Goal: Information Seeking & Learning: Learn about a topic

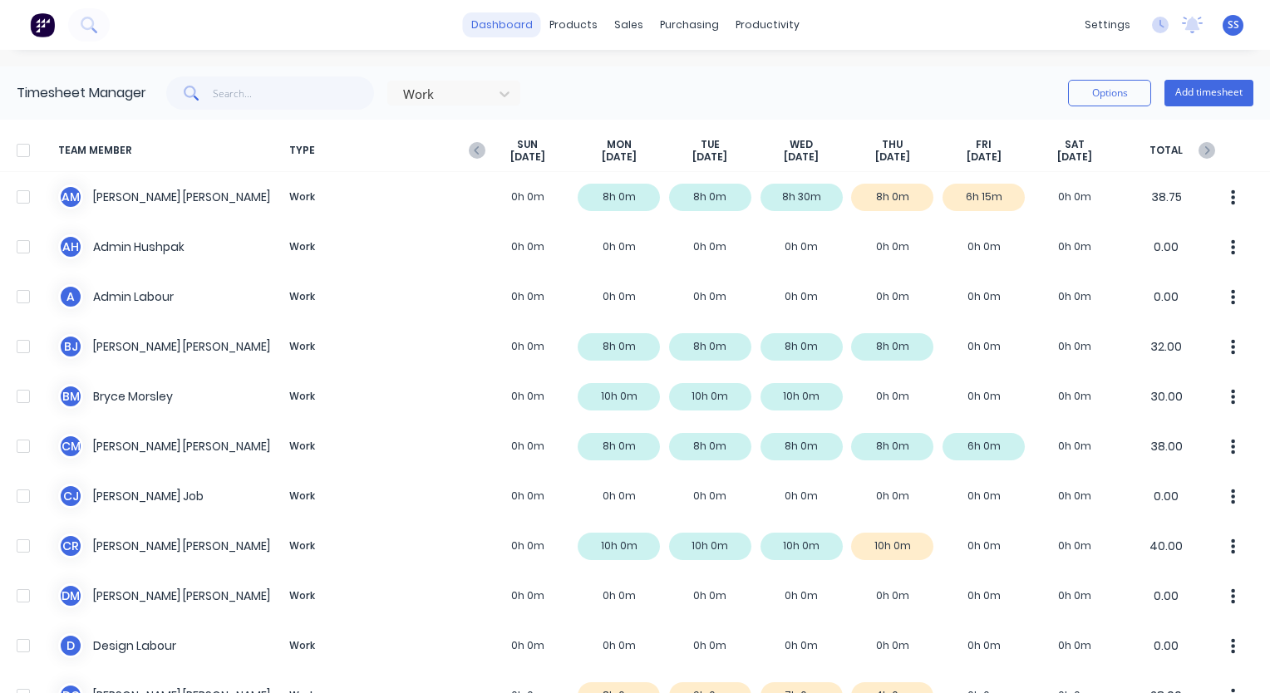
click at [490, 26] on link "dashboard" at bounding box center [502, 24] width 78 height 25
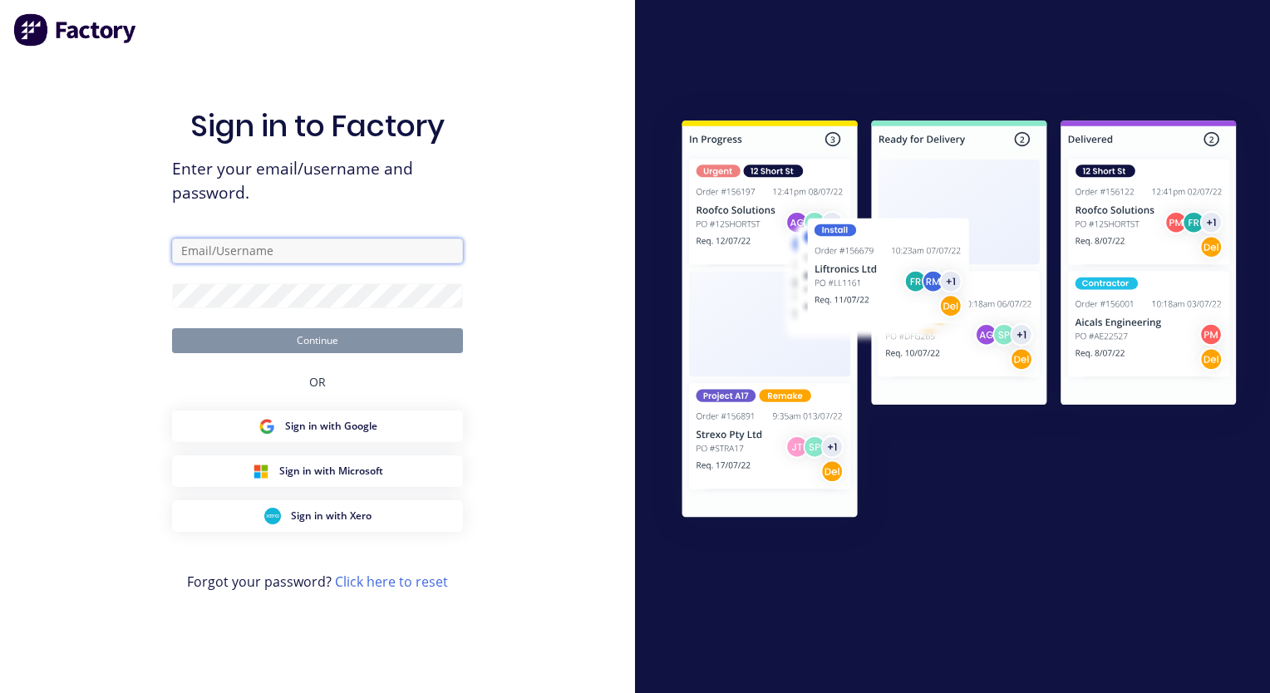
type input "[EMAIL_ADDRESS][DOMAIN_NAME]"
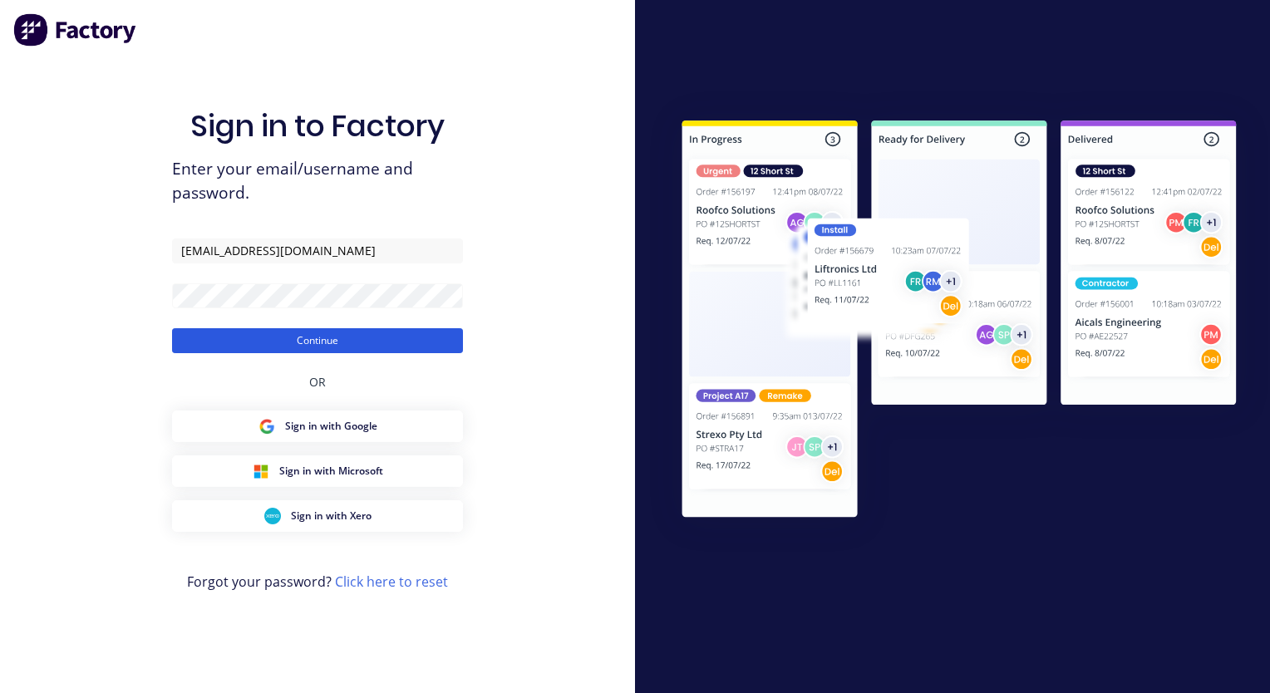
click at [332, 346] on button "Continue" at bounding box center [317, 340] width 291 height 25
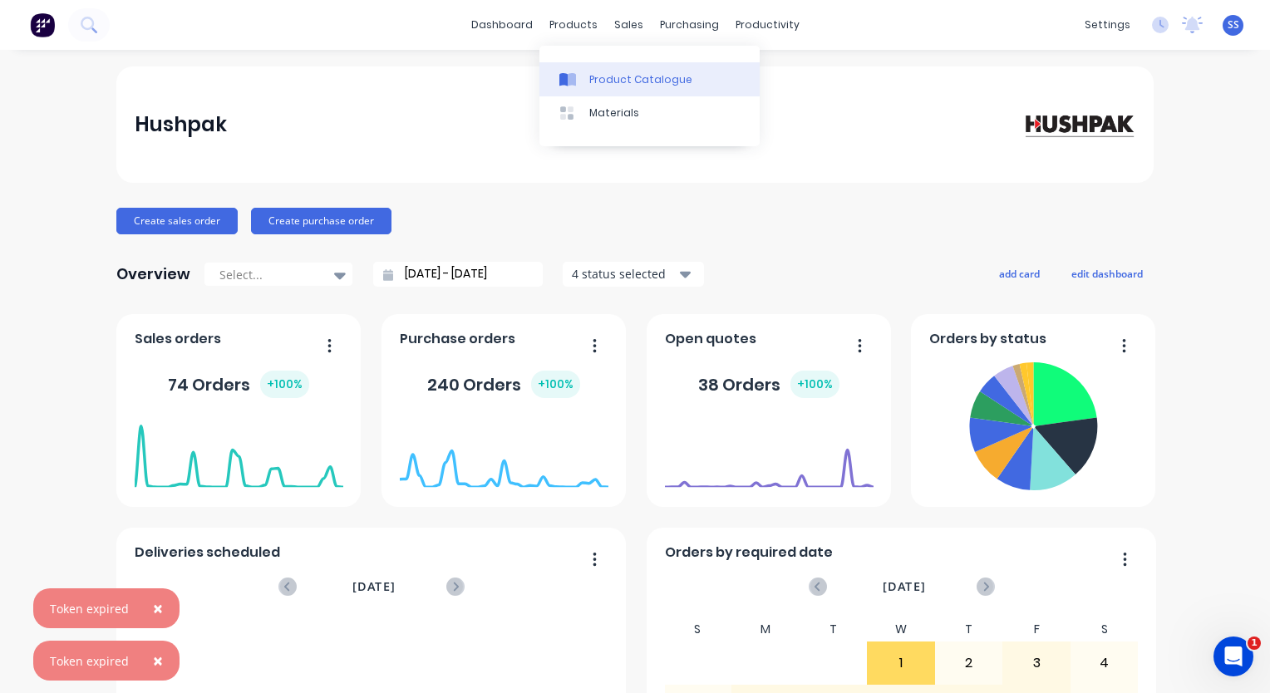
click at [599, 84] on div "Product Catalogue" at bounding box center [640, 79] width 103 height 15
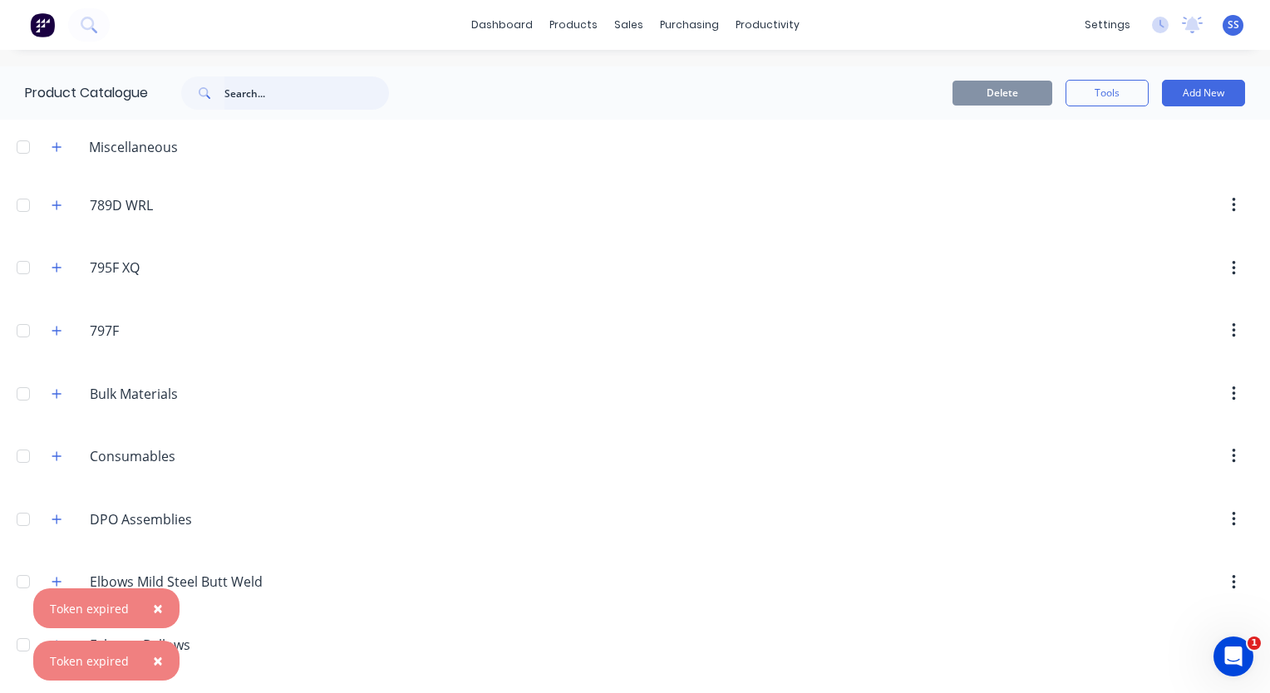
click at [247, 99] on input "text" at bounding box center [306, 92] width 165 height 33
type input "equal angle"
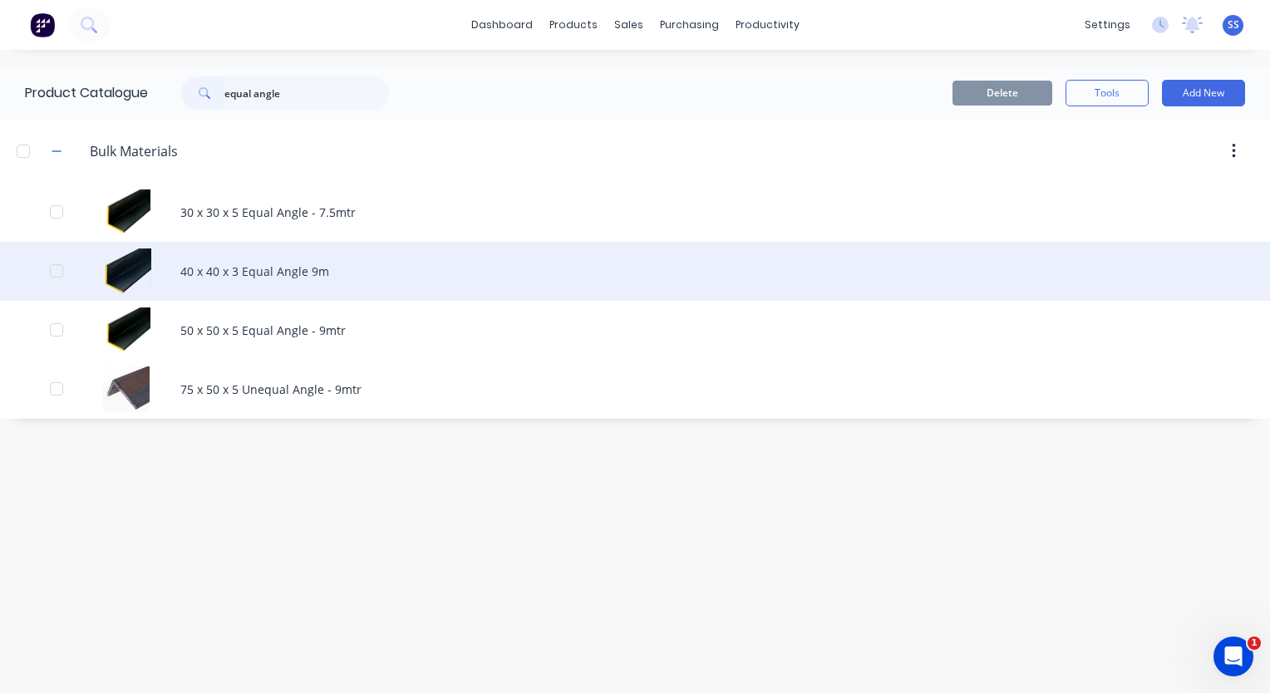
click at [263, 268] on div "40 x 40 x 3 Equal Angle 9m" at bounding box center [635, 271] width 1270 height 59
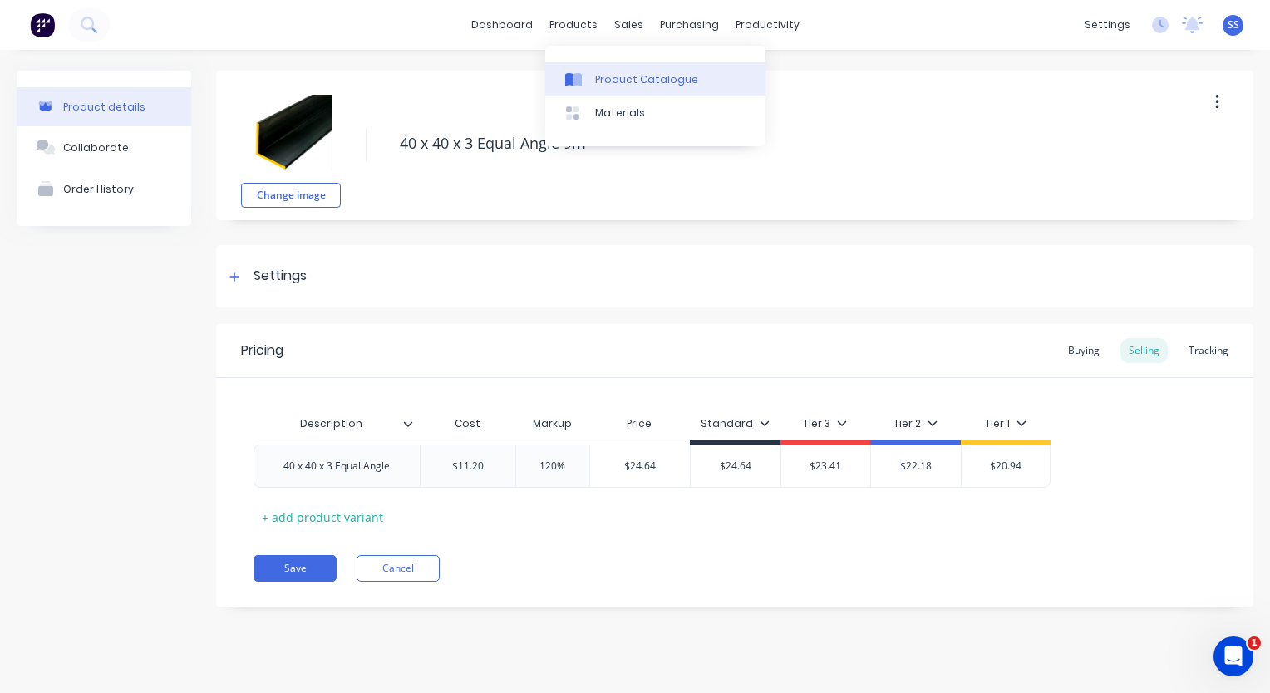
click at [605, 82] on div "Product Catalogue" at bounding box center [646, 79] width 103 height 15
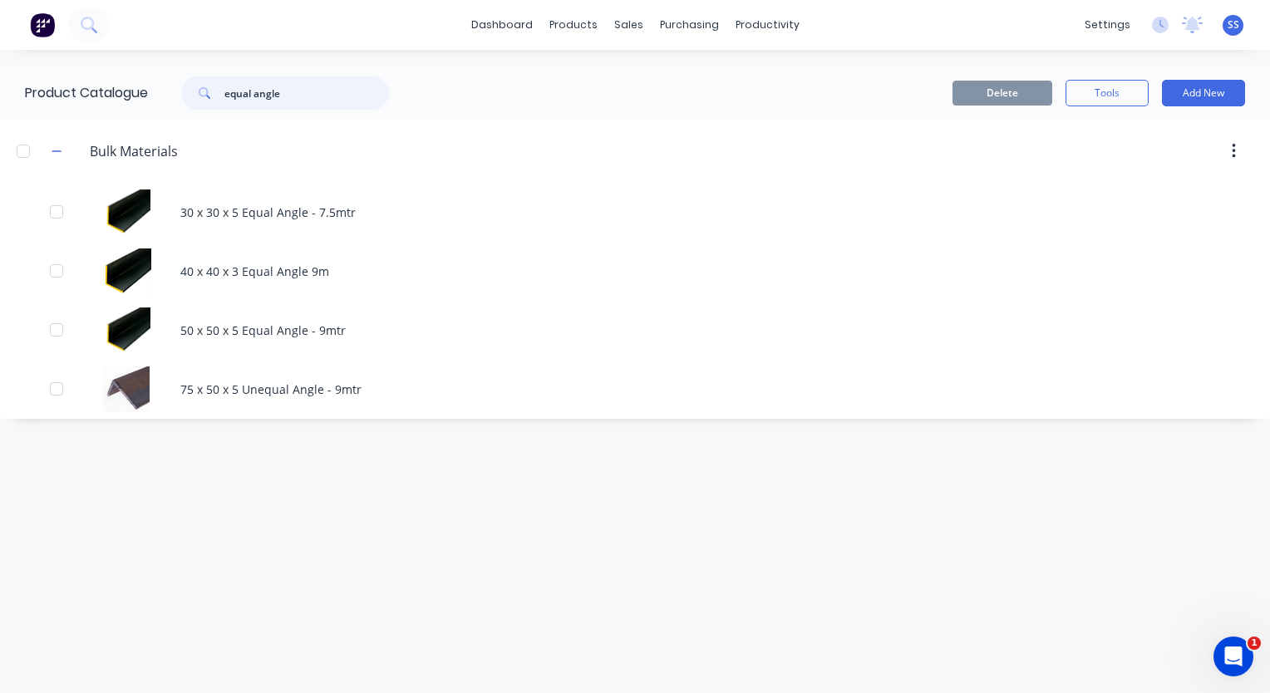
click at [316, 99] on input "equal angle" at bounding box center [306, 92] width 165 height 33
drag, startPoint x: 157, startPoint y: 96, endPoint x: 121, endPoint y: 91, distance: 36.9
click at [121, 91] on div "Product Catalogue equal angle" at bounding box center [215, 92] width 431 height 53
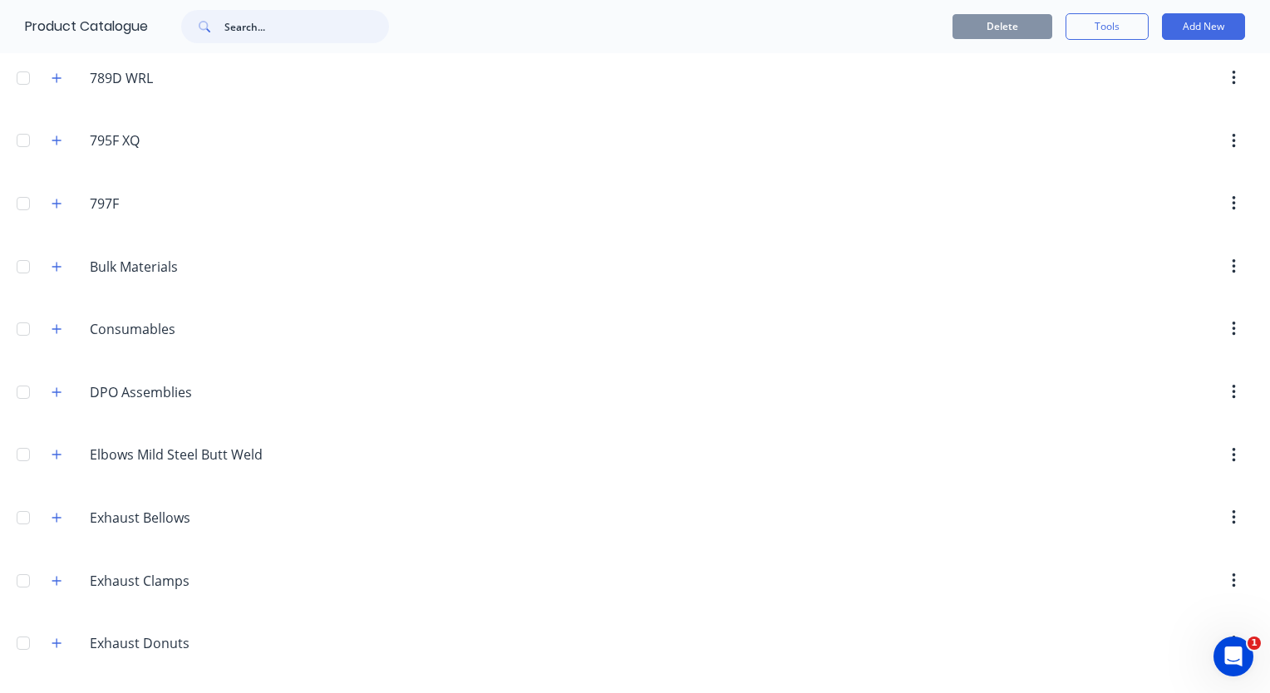
scroll to position [332, 0]
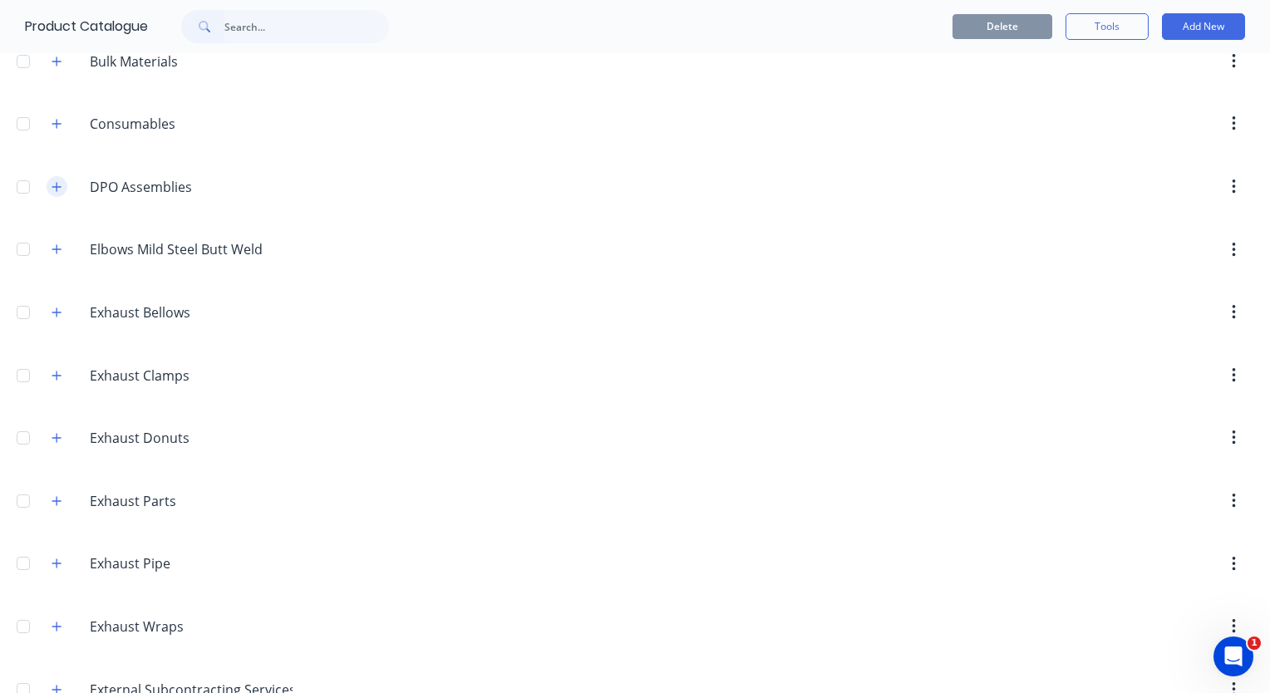
click at [60, 184] on icon "button" at bounding box center [57, 187] width 10 height 12
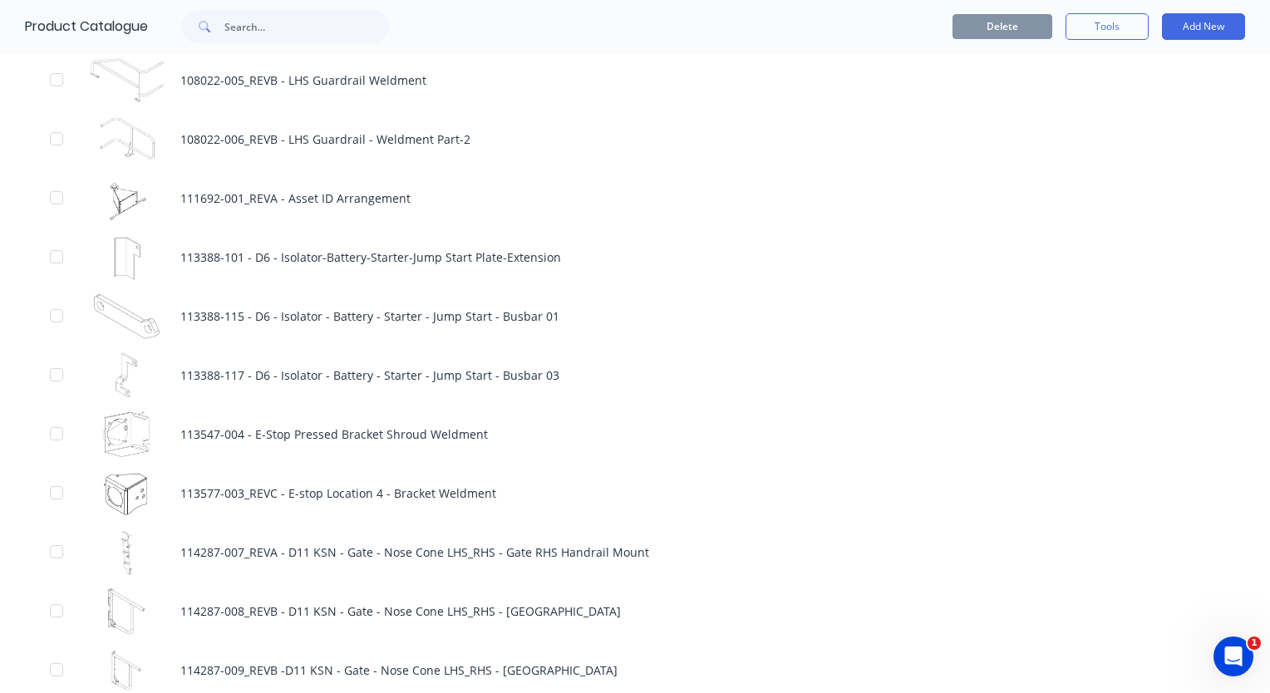
scroll to position [1413, 0]
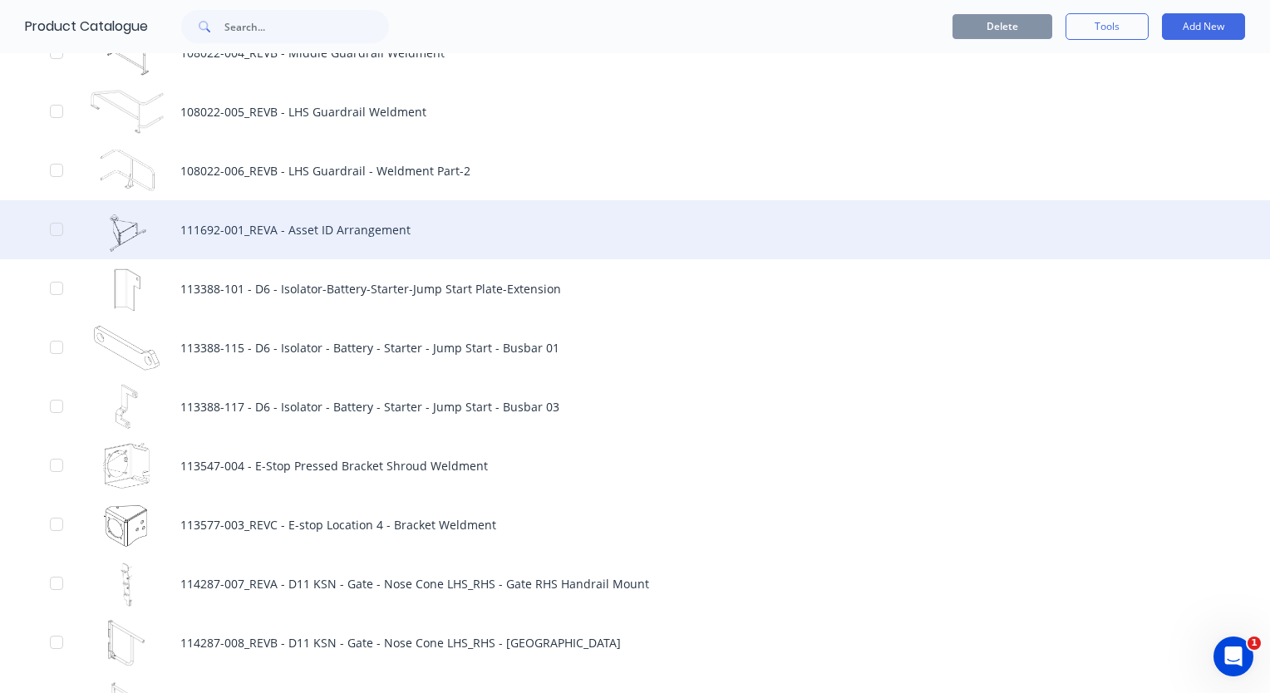
click at [305, 231] on div "111692-001_REVA - Asset ID Arrangement" at bounding box center [635, 229] width 1270 height 59
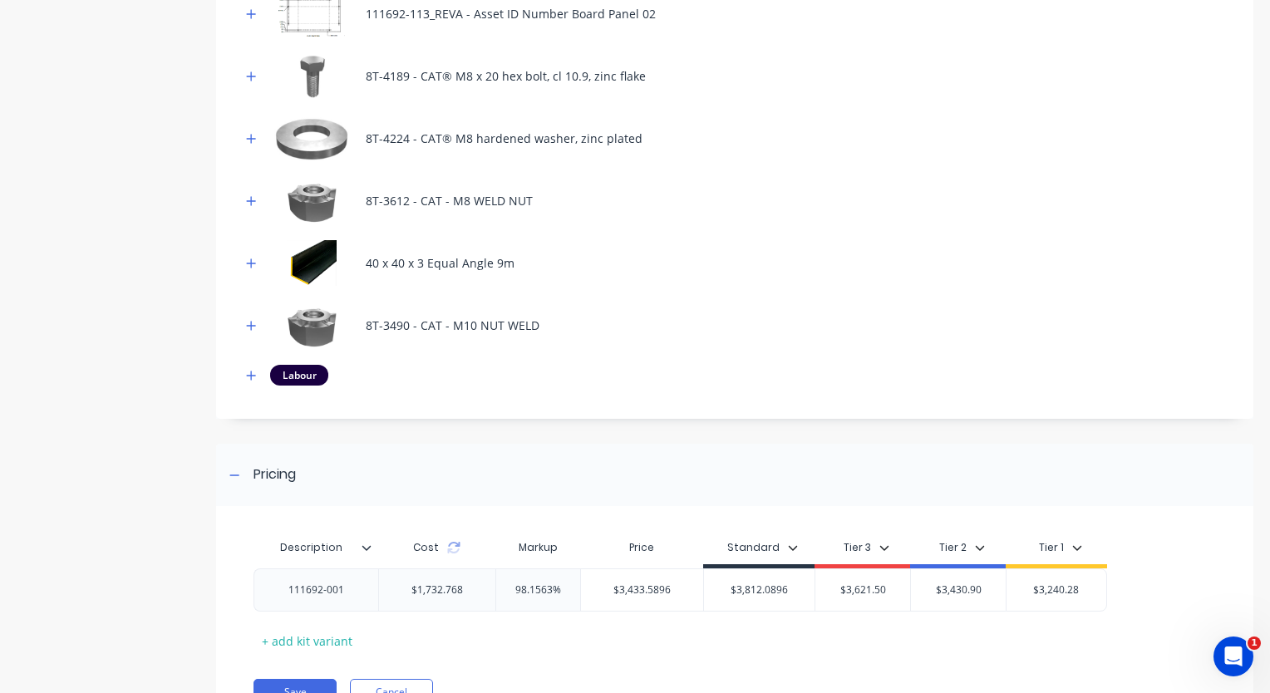
scroll to position [1061, 0]
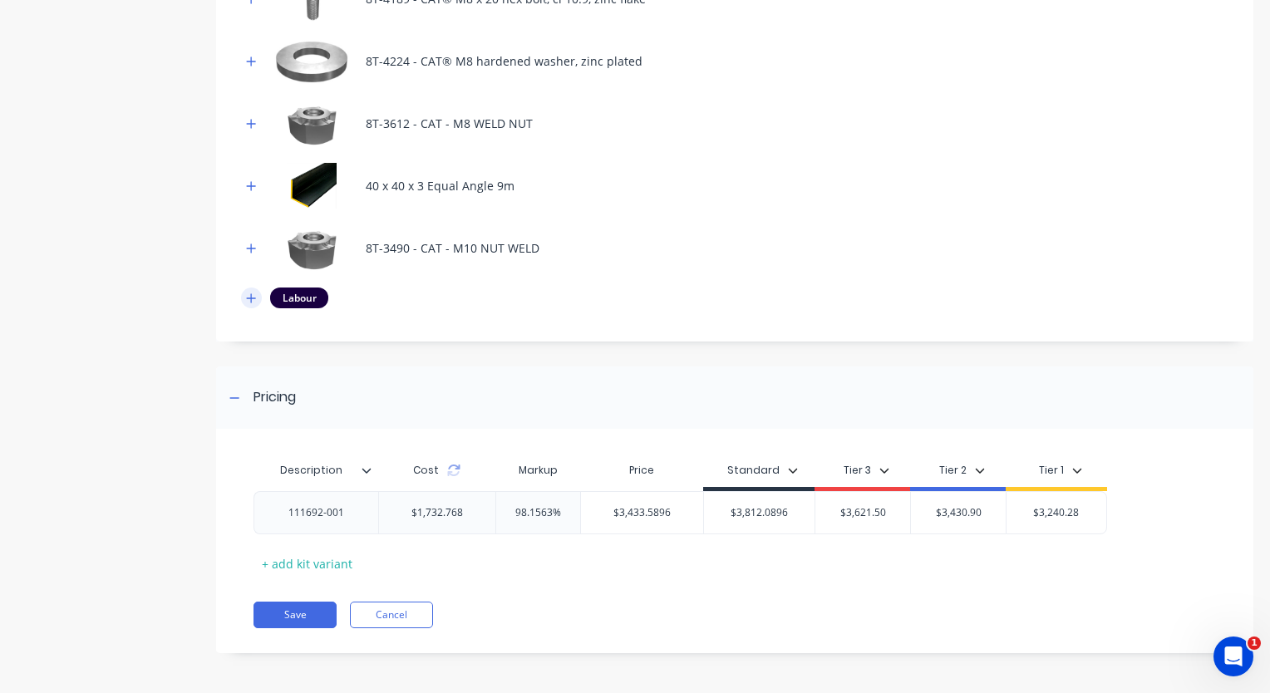
click at [254, 302] on icon "button" at bounding box center [251, 299] width 10 height 12
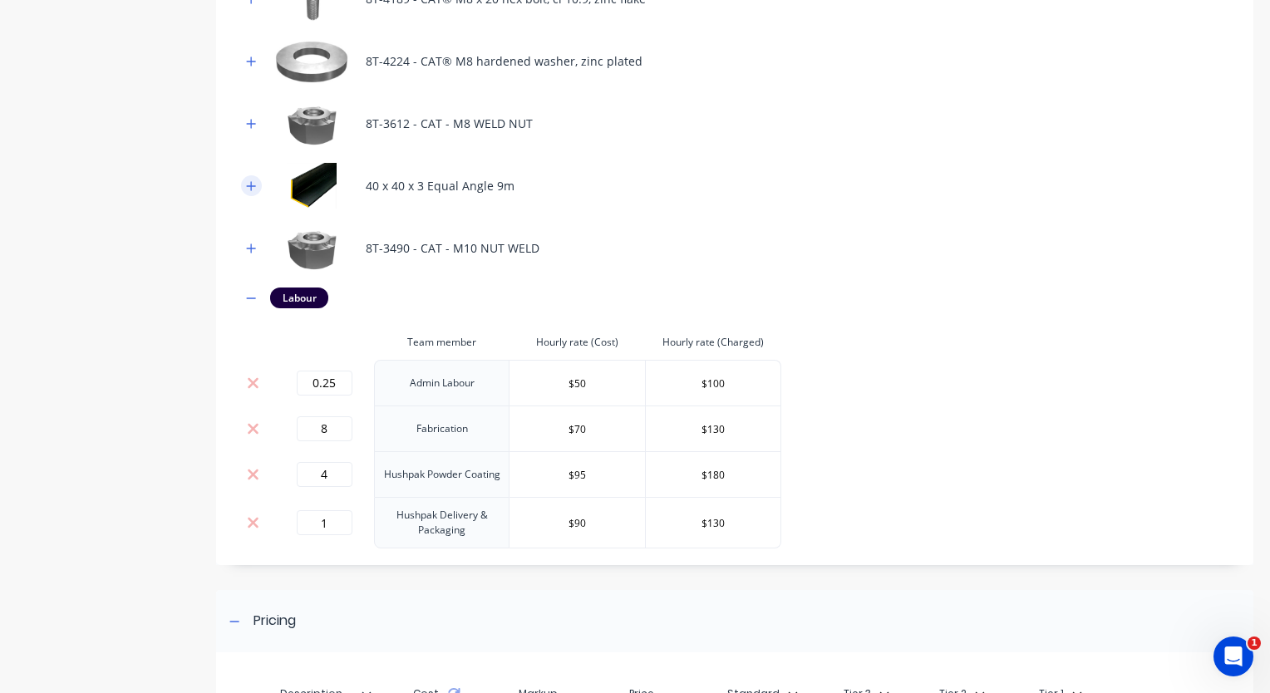
click at [249, 190] on icon "button" at bounding box center [251, 186] width 10 height 12
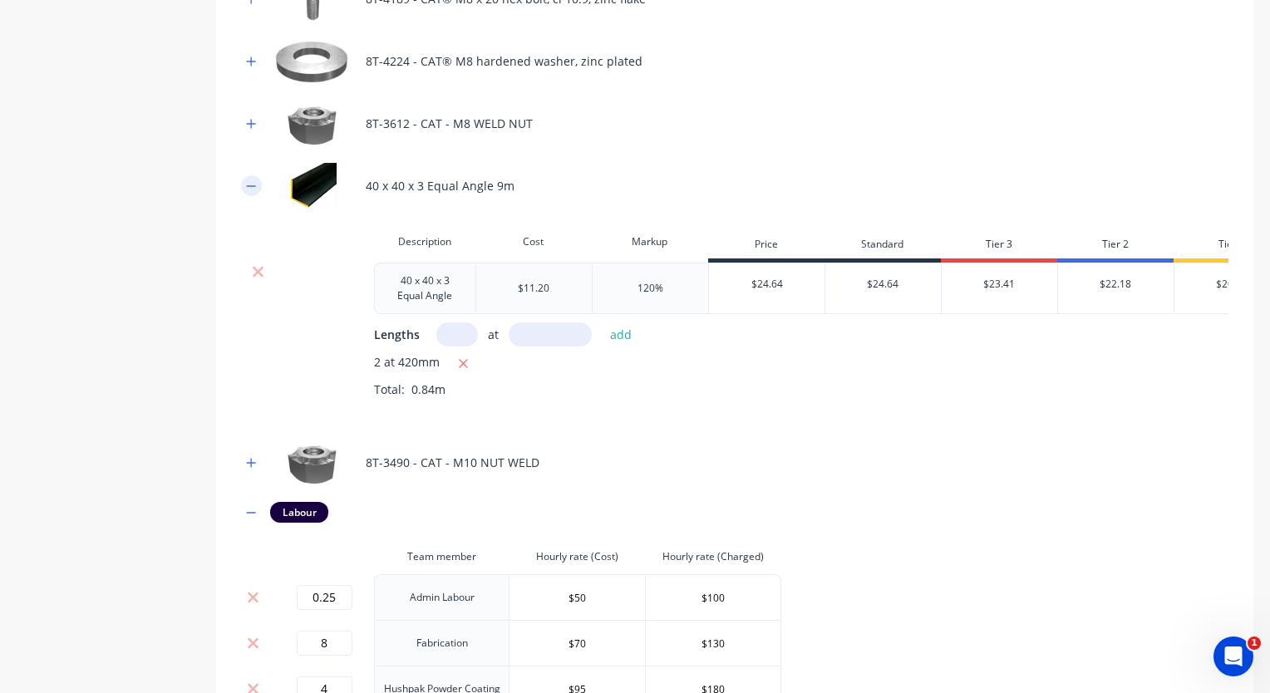
click at [249, 190] on icon "button" at bounding box center [251, 186] width 10 height 12
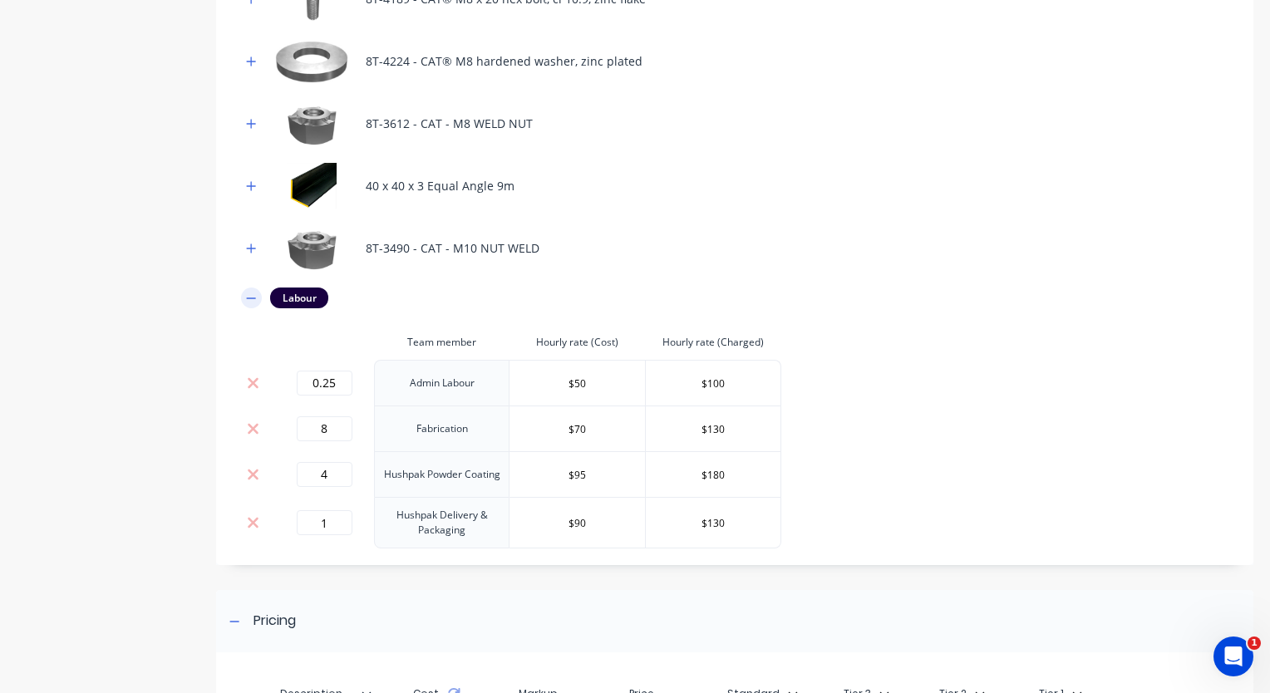
click at [257, 301] on button "button" at bounding box center [251, 298] width 21 height 21
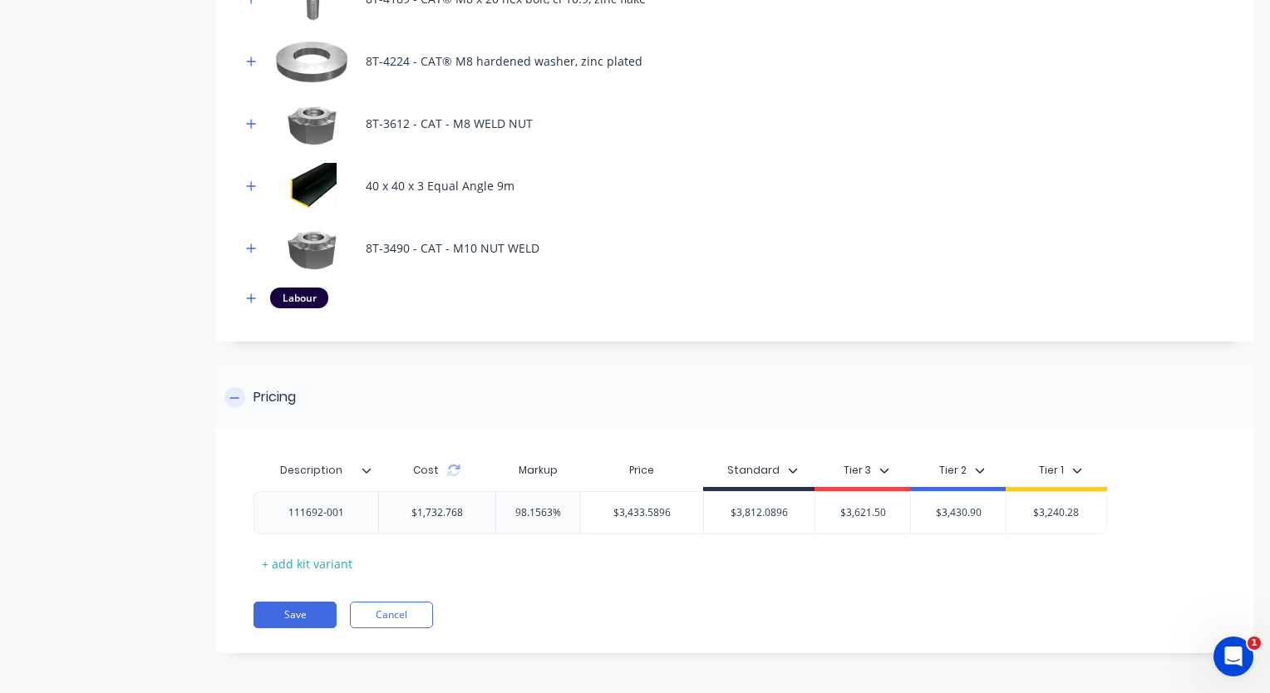
click at [237, 401] on icon at bounding box center [234, 398] width 10 height 12
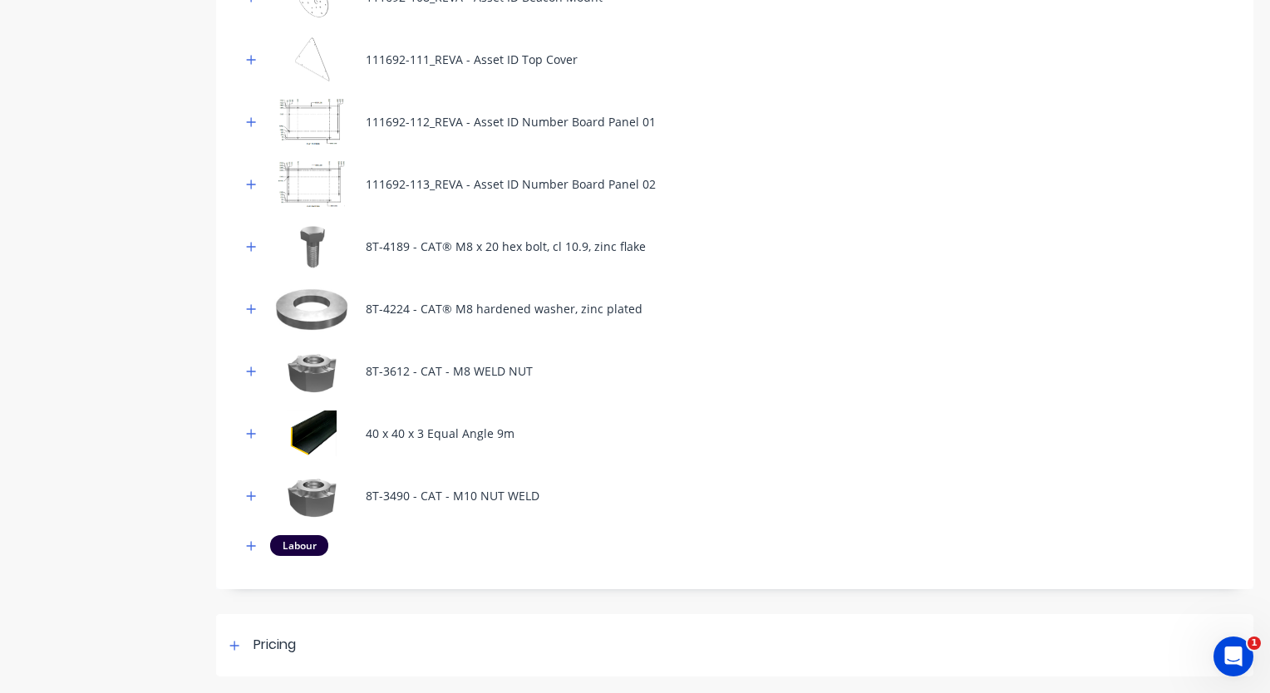
scroll to position [812, 0]
click at [250, 545] on icon "button" at bounding box center [251, 546] width 9 height 9
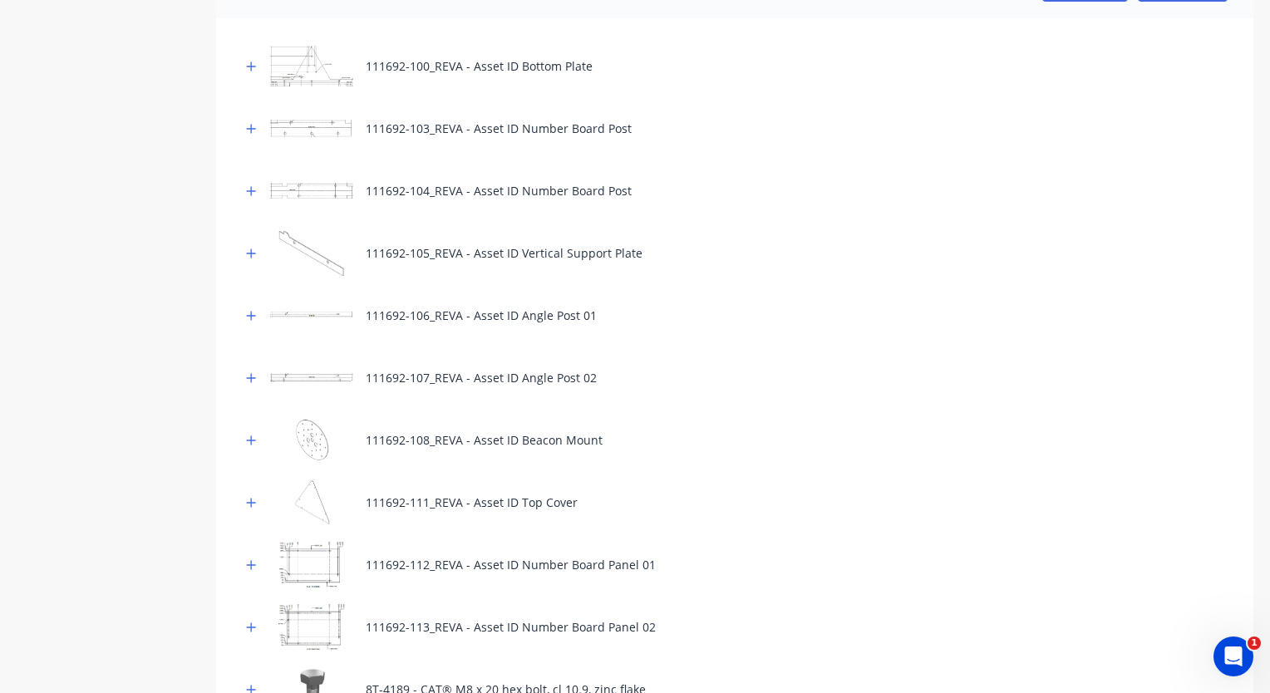
scroll to position [121, 0]
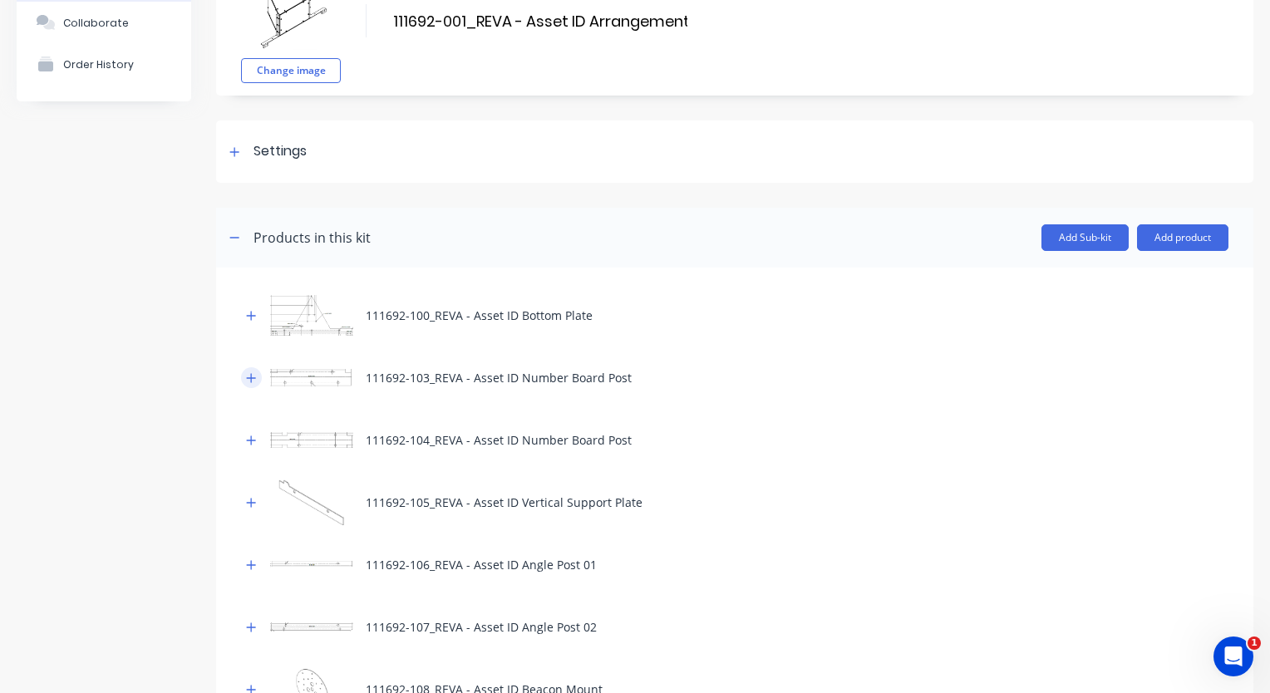
click at [254, 378] on icon "button" at bounding box center [251, 378] width 10 height 12
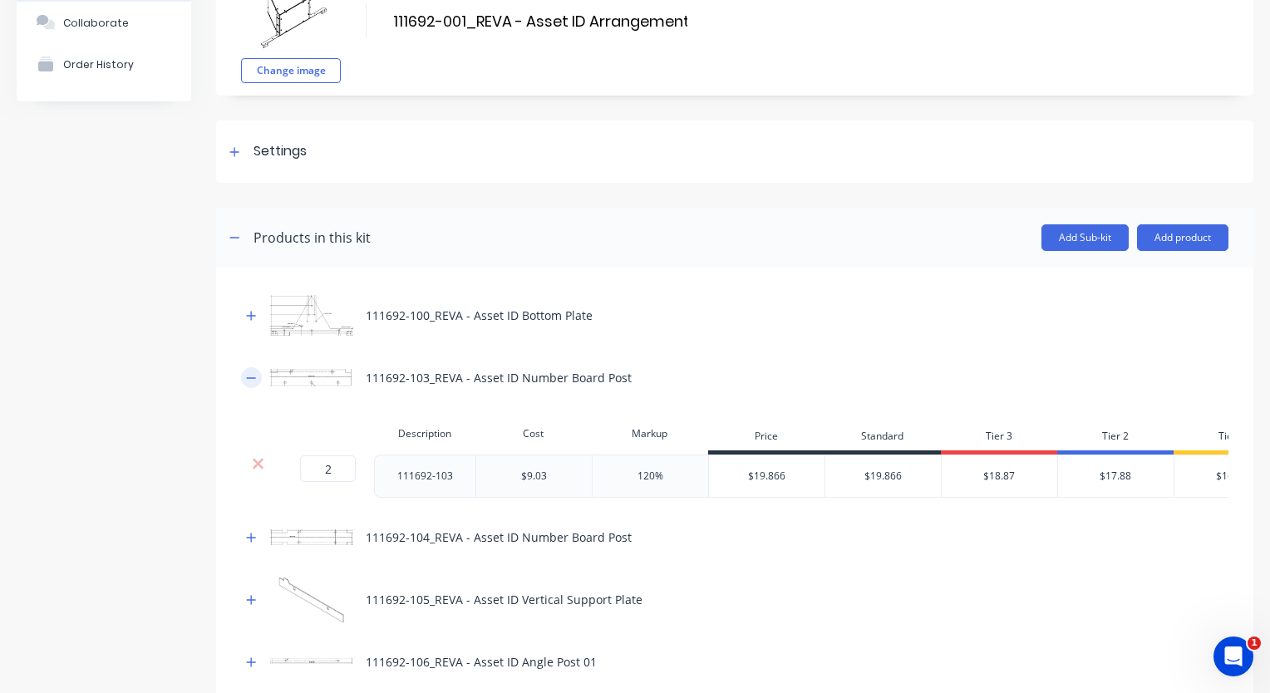
click at [254, 378] on icon "button" at bounding box center [251, 378] width 10 height 12
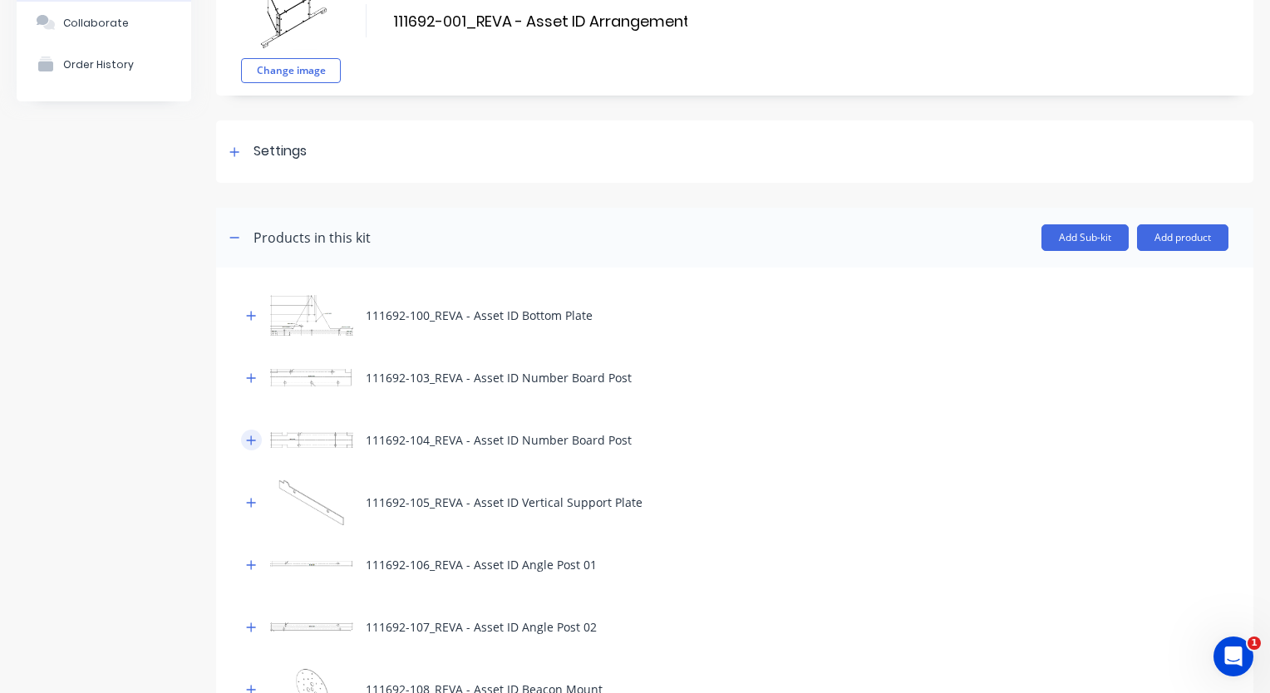
click at [247, 438] on icon "button" at bounding box center [251, 441] width 10 height 12
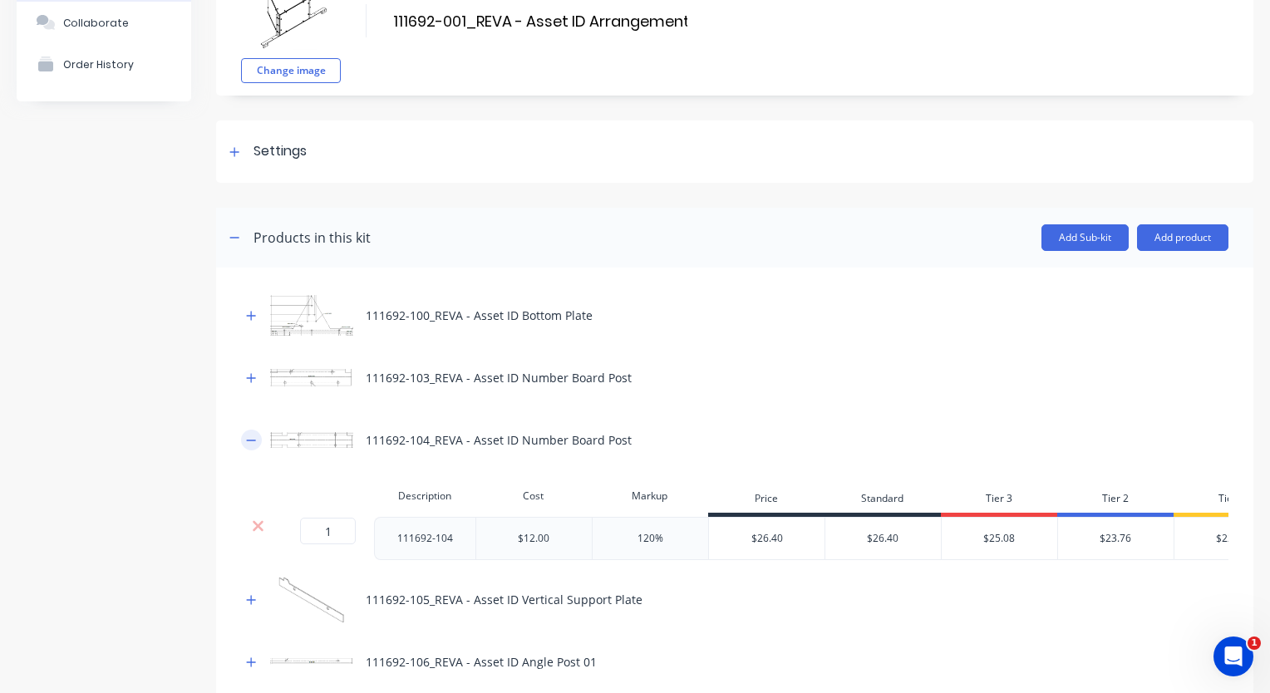
click at [247, 438] on icon "button" at bounding box center [251, 441] width 10 height 12
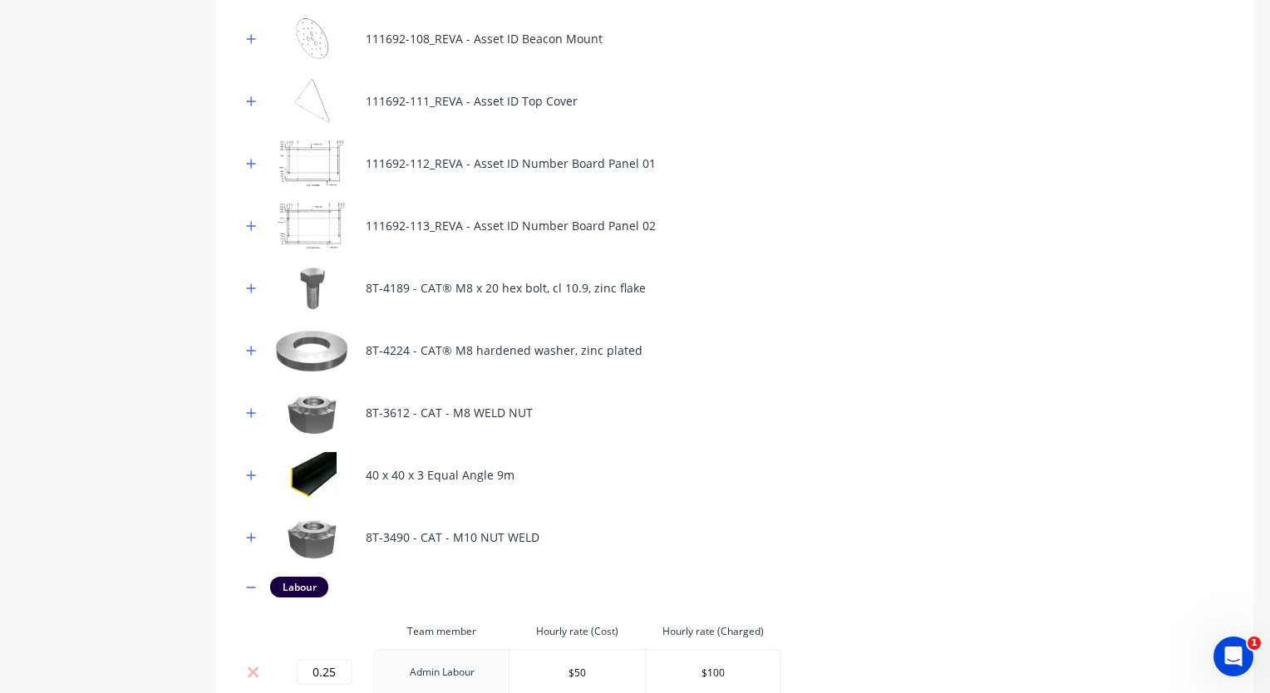
scroll to position [869, 0]
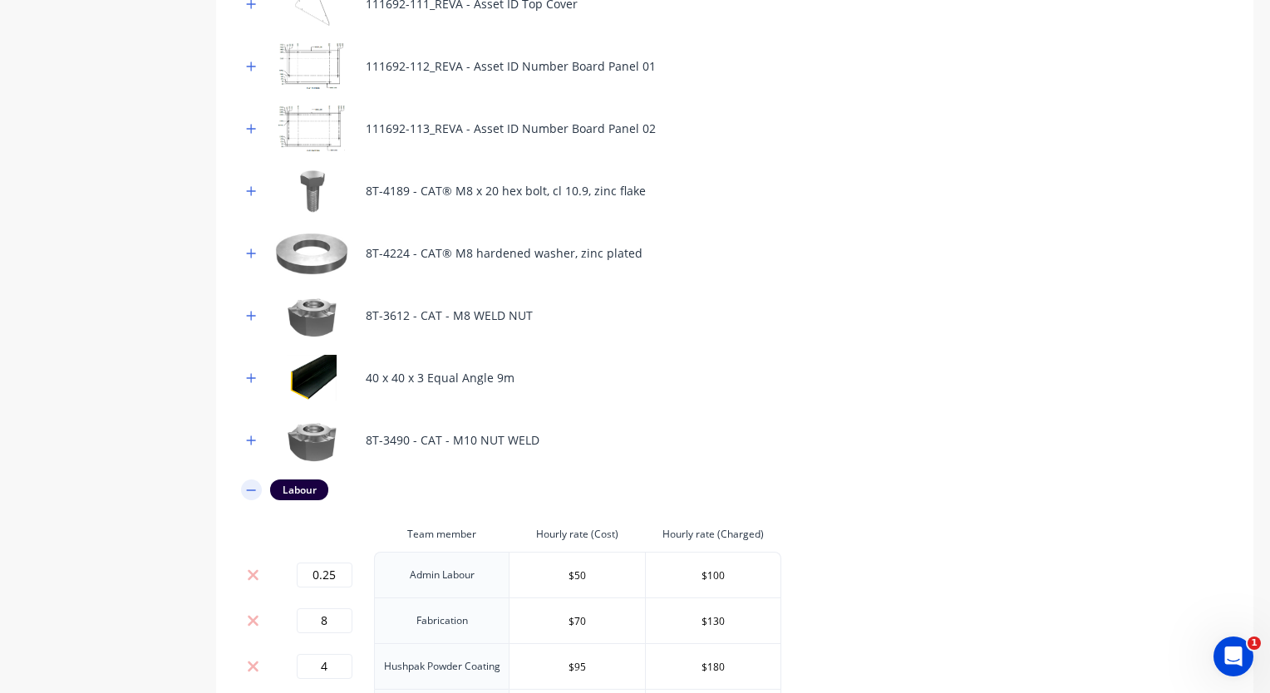
click at [250, 492] on icon "button" at bounding box center [251, 491] width 10 height 12
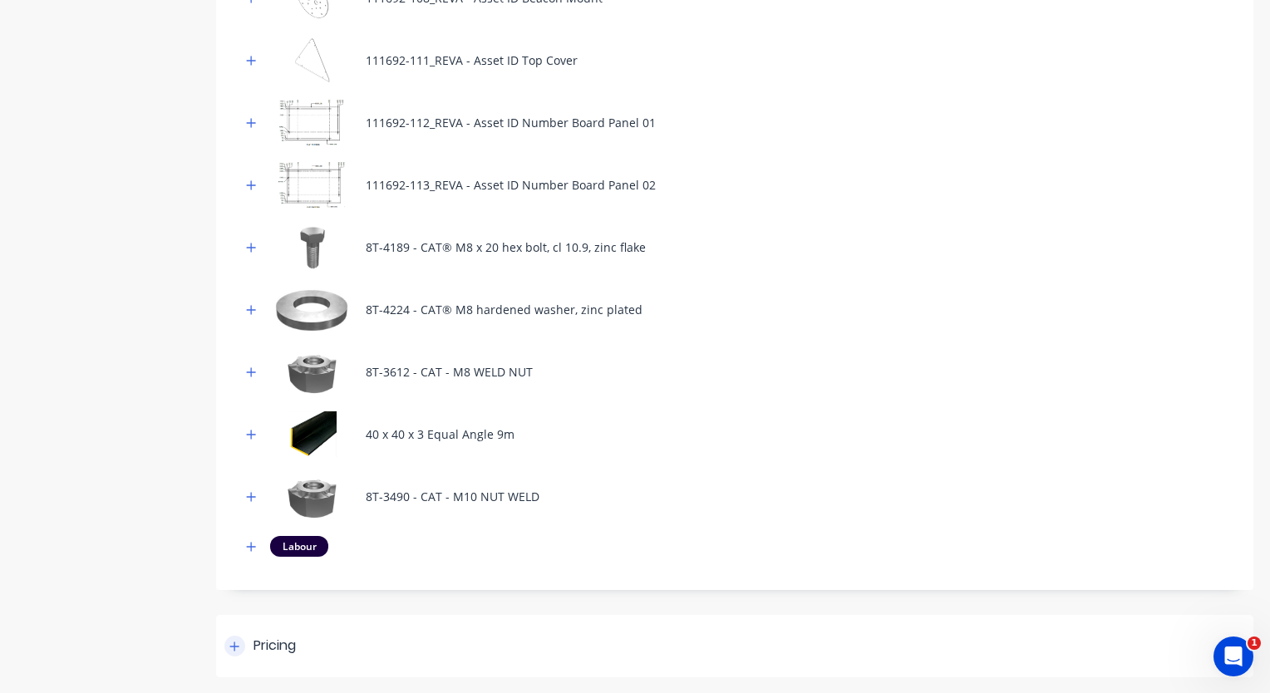
click at [245, 646] on div "Pricing" at bounding box center [259, 646] width 71 height 21
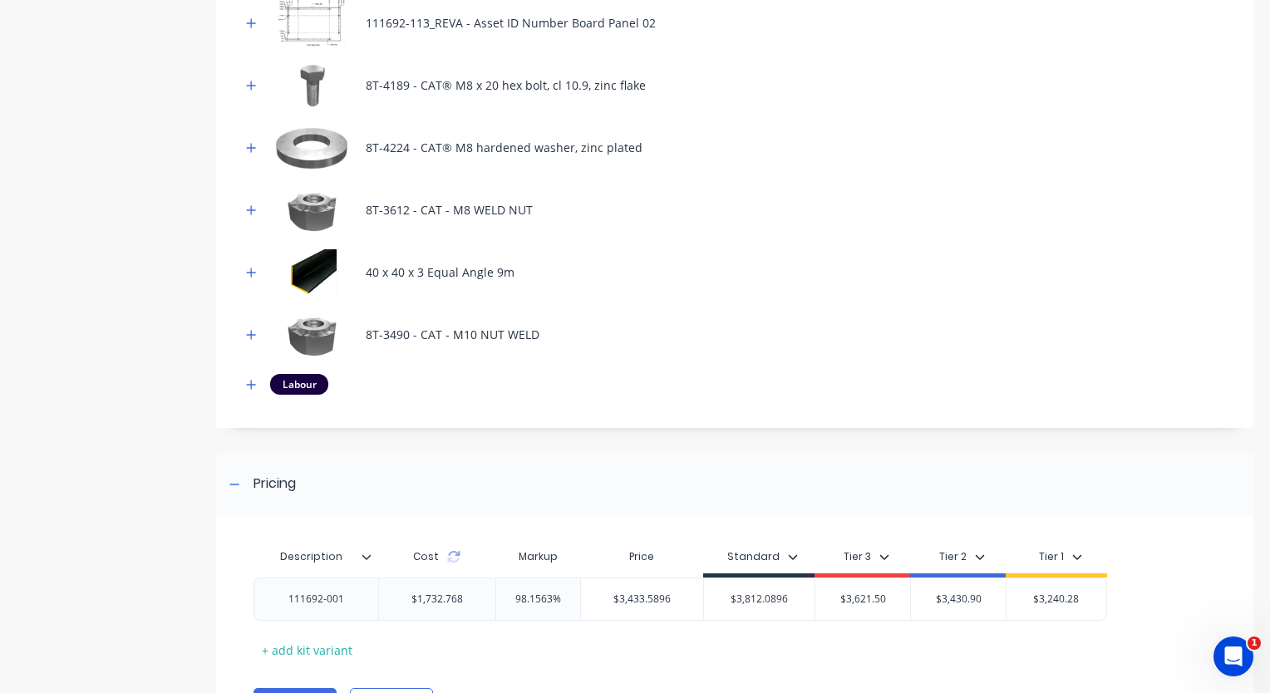
scroll to position [1061, 0]
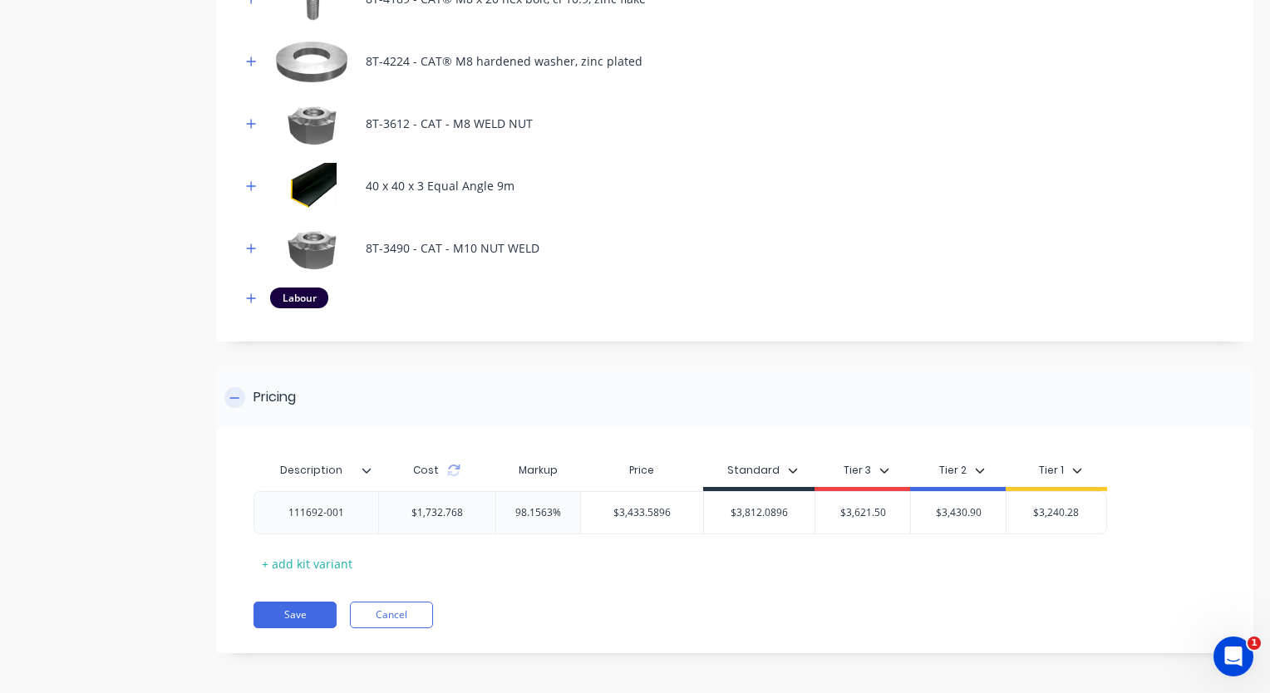
click at [239, 406] on div "Pricing" at bounding box center [259, 397] width 71 height 21
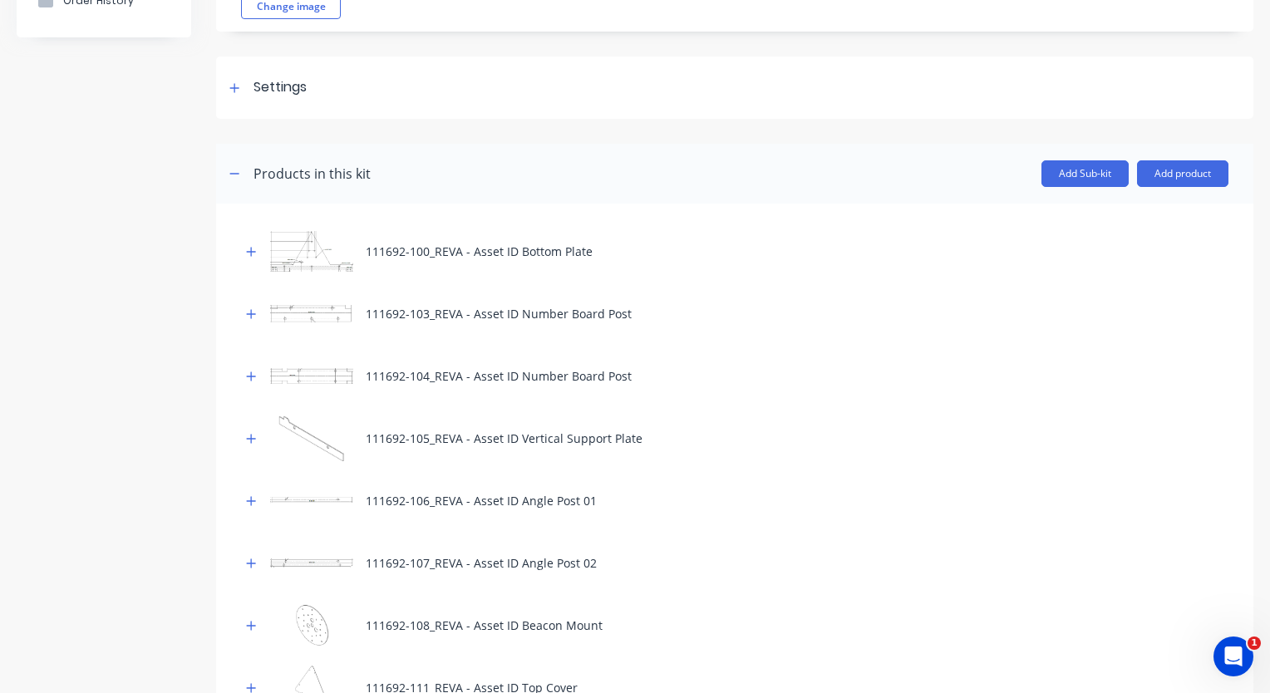
scroll to position [0, 0]
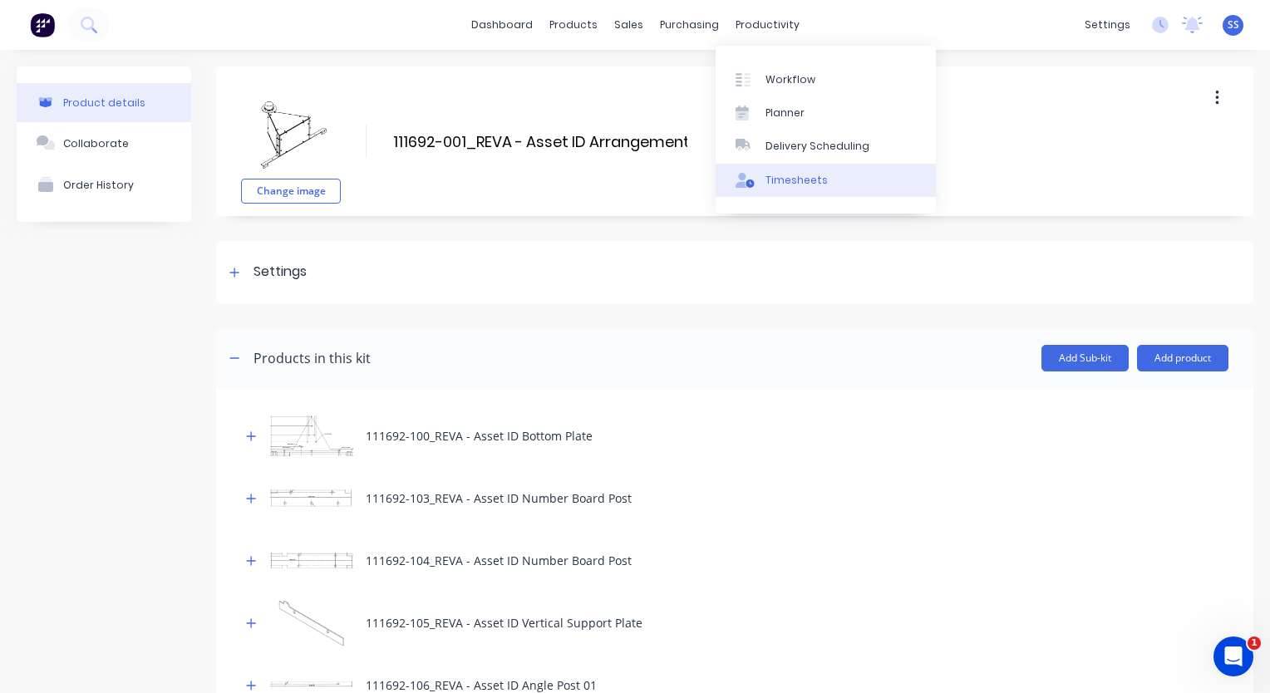
click at [788, 179] on div "Timesheets" at bounding box center [797, 180] width 62 height 15
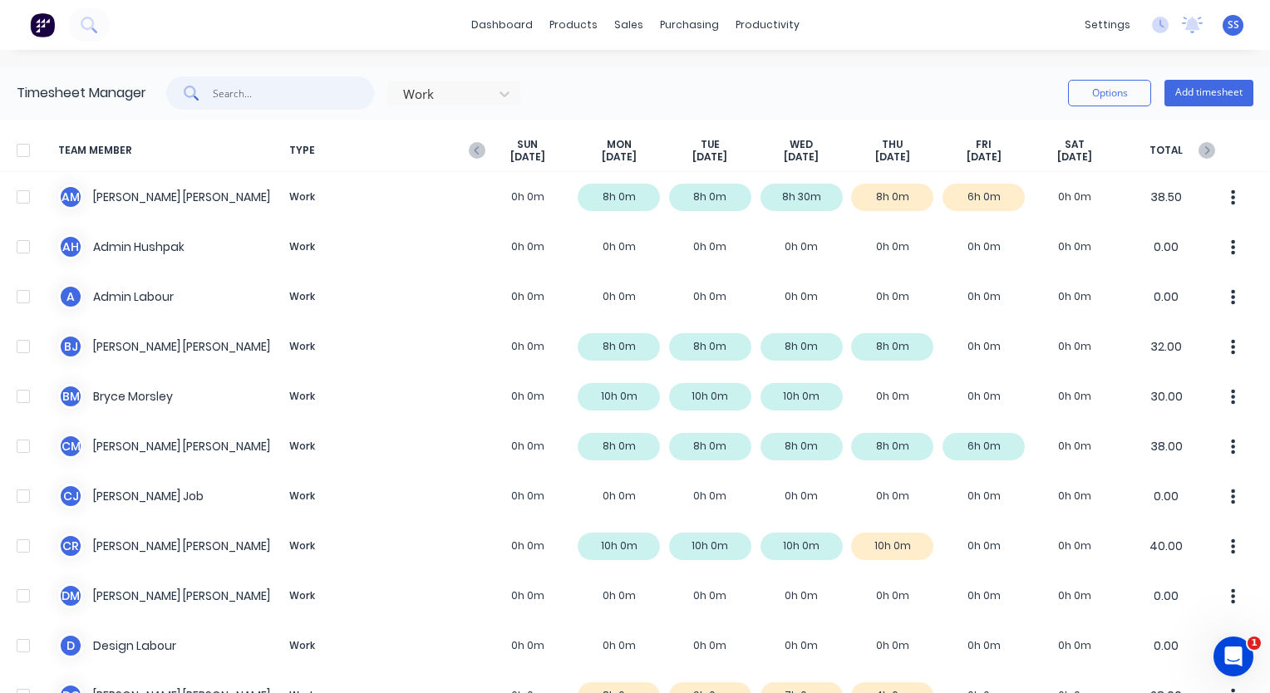
click at [308, 98] on input "text" at bounding box center [294, 92] width 162 height 33
click at [589, 75] on div "Product Catalogue" at bounding box center [640, 79] width 103 height 15
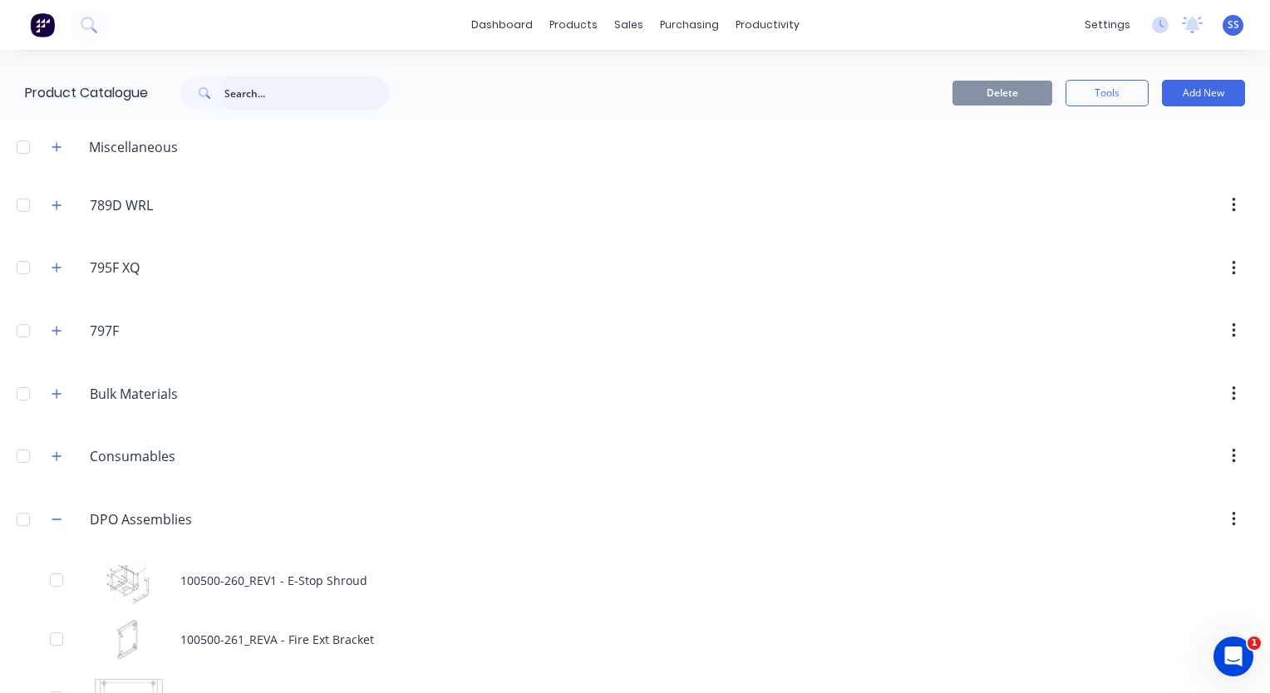
click at [263, 92] on input "text" at bounding box center [306, 92] width 165 height 33
type input "5"
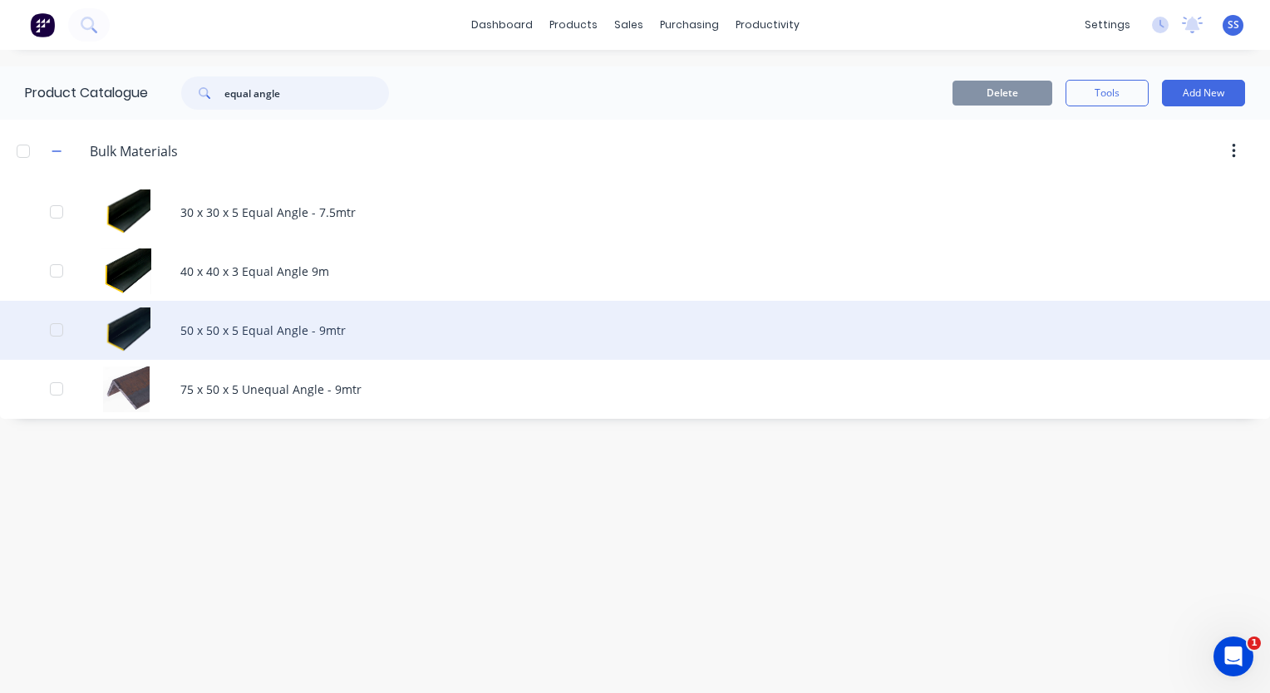
type input "equal angle"
click at [240, 324] on div "50 x 50 x 5 Equal Angle - 9mtr" at bounding box center [635, 330] width 1270 height 59
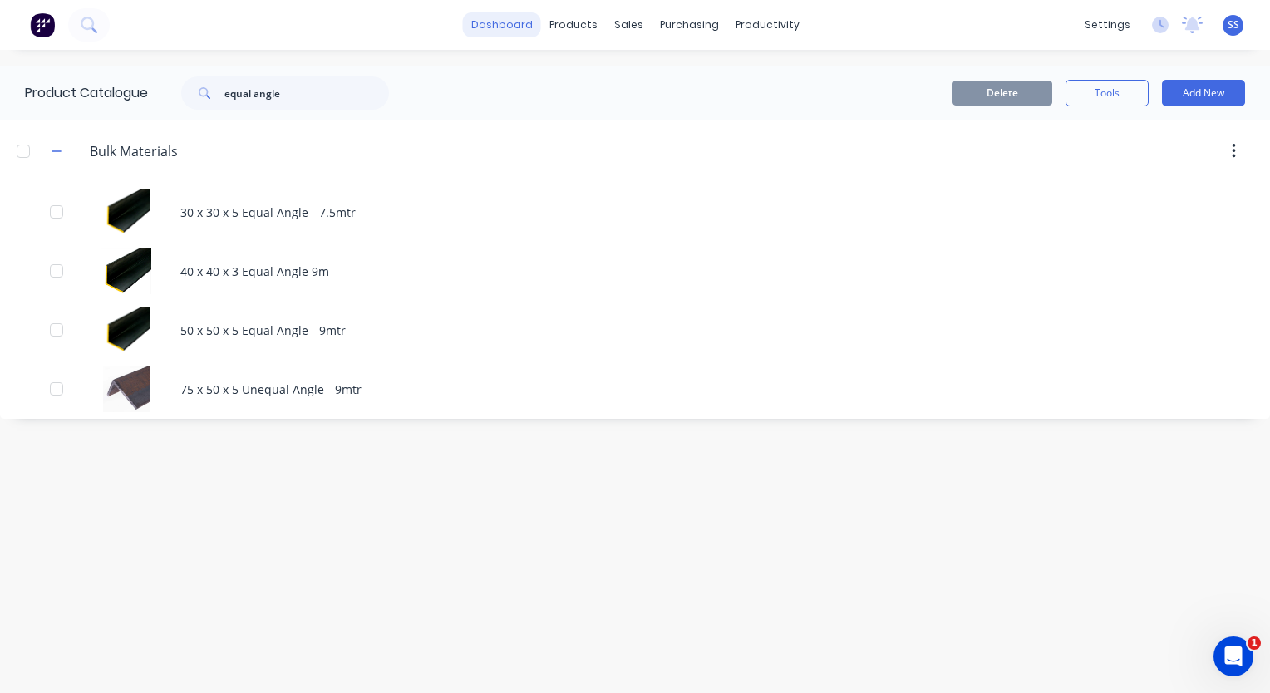
click at [510, 18] on link "dashboard" at bounding box center [502, 24] width 78 height 25
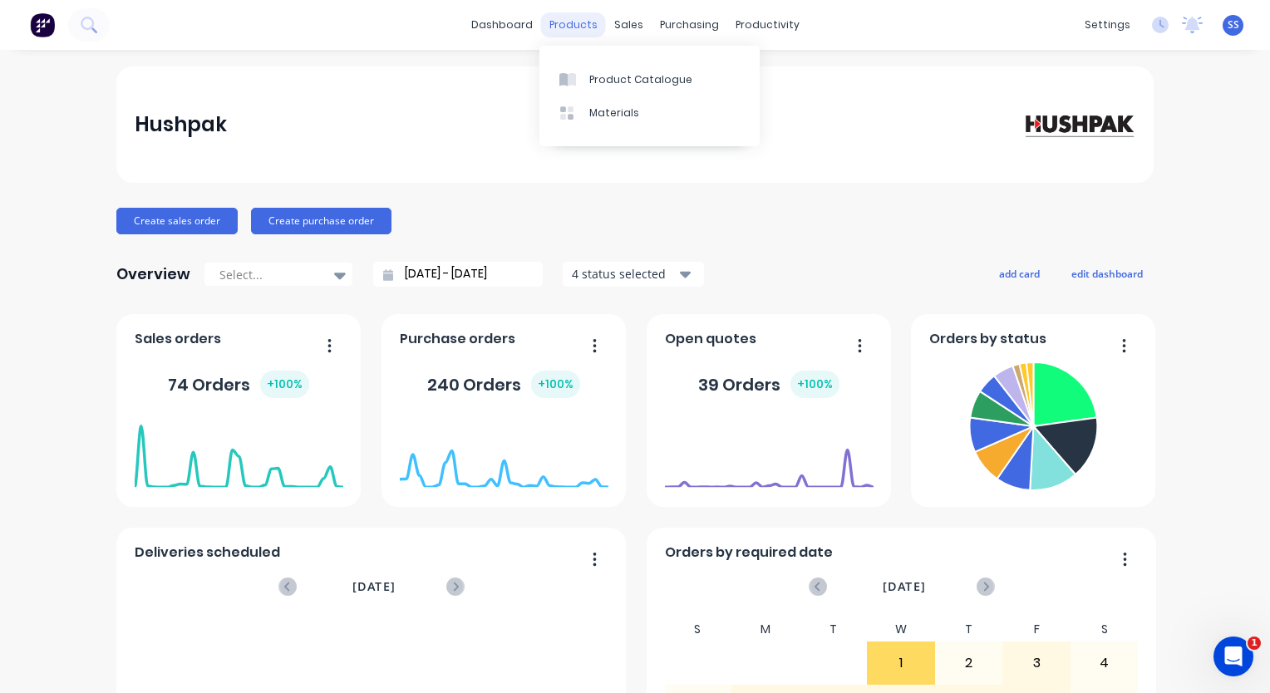
click at [552, 24] on div "products" at bounding box center [573, 24] width 65 height 25
click at [580, 25] on div "products" at bounding box center [573, 24] width 65 height 25
click at [598, 90] on link "Product Catalogue" at bounding box center [649, 78] width 220 height 33
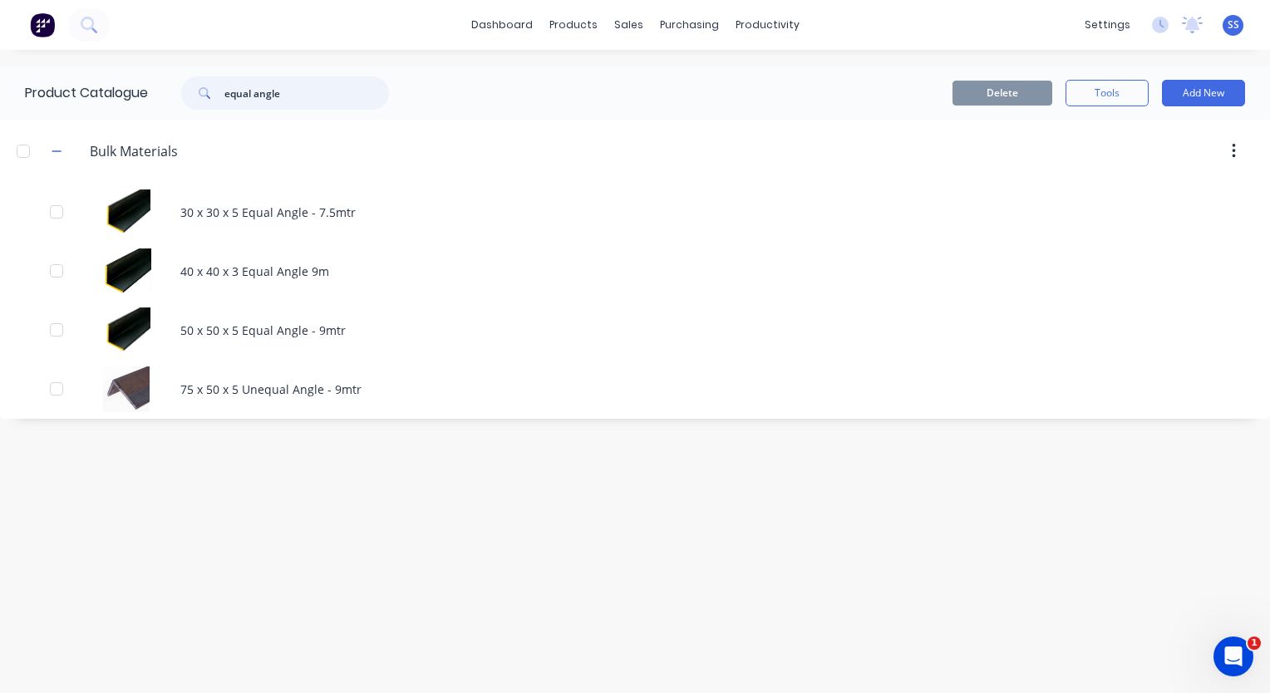
drag, startPoint x: 332, startPoint y: 95, endPoint x: 188, endPoint y: 98, distance: 144.7
click at [188, 98] on div "equal angle" at bounding box center [285, 92] width 208 height 33
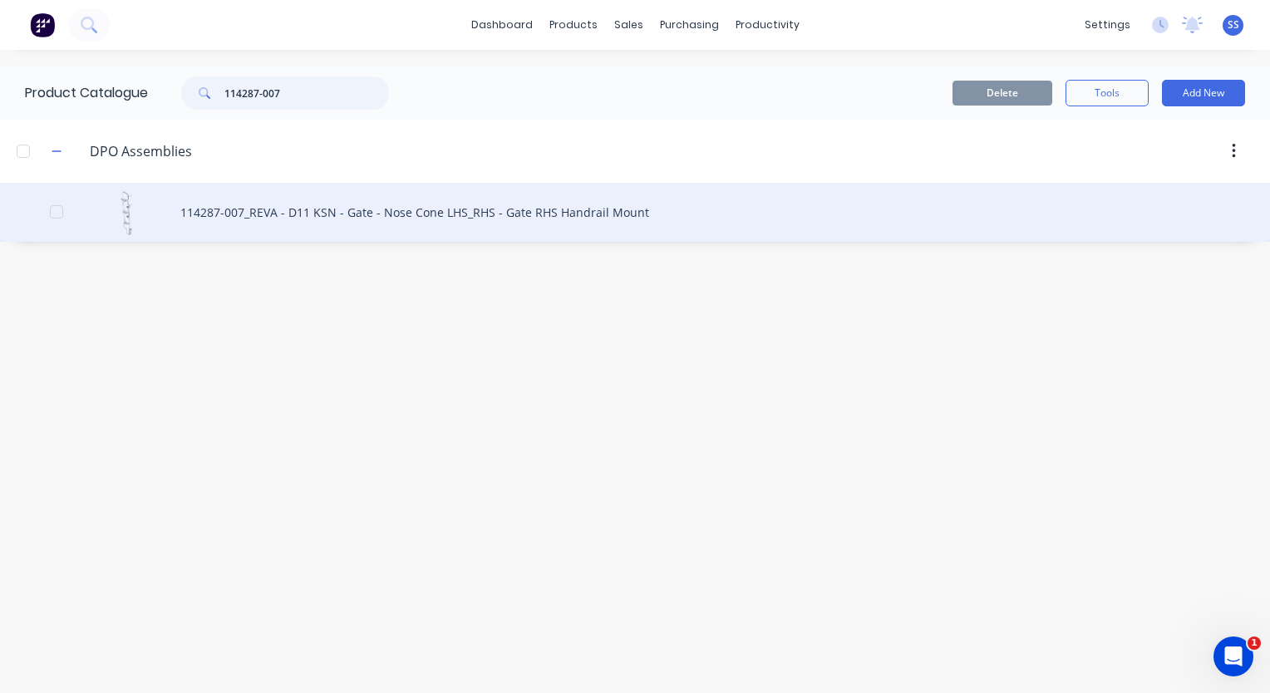
type input "114287-007"
click at [313, 211] on div "114287-007_REVA - D11 KSN - Gate - Nose Cone LHS_RHS - Gate RHS Handrail Mount" at bounding box center [635, 212] width 1270 height 59
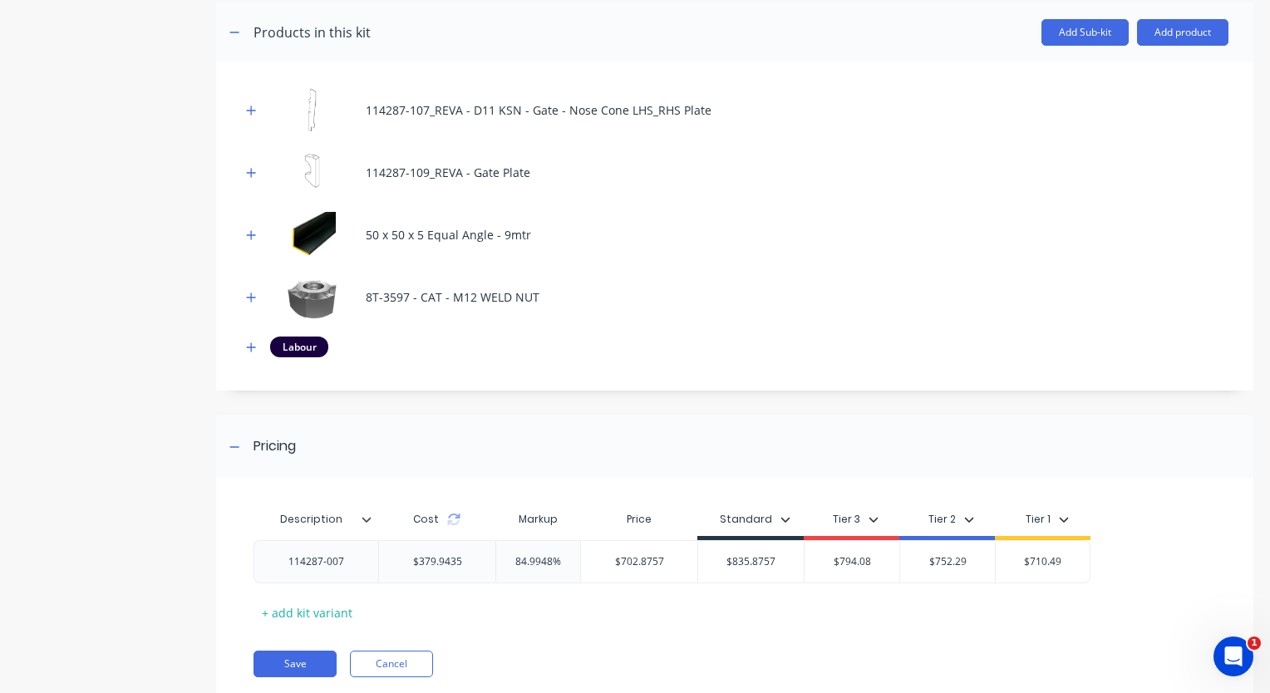
scroll to position [332, 0]
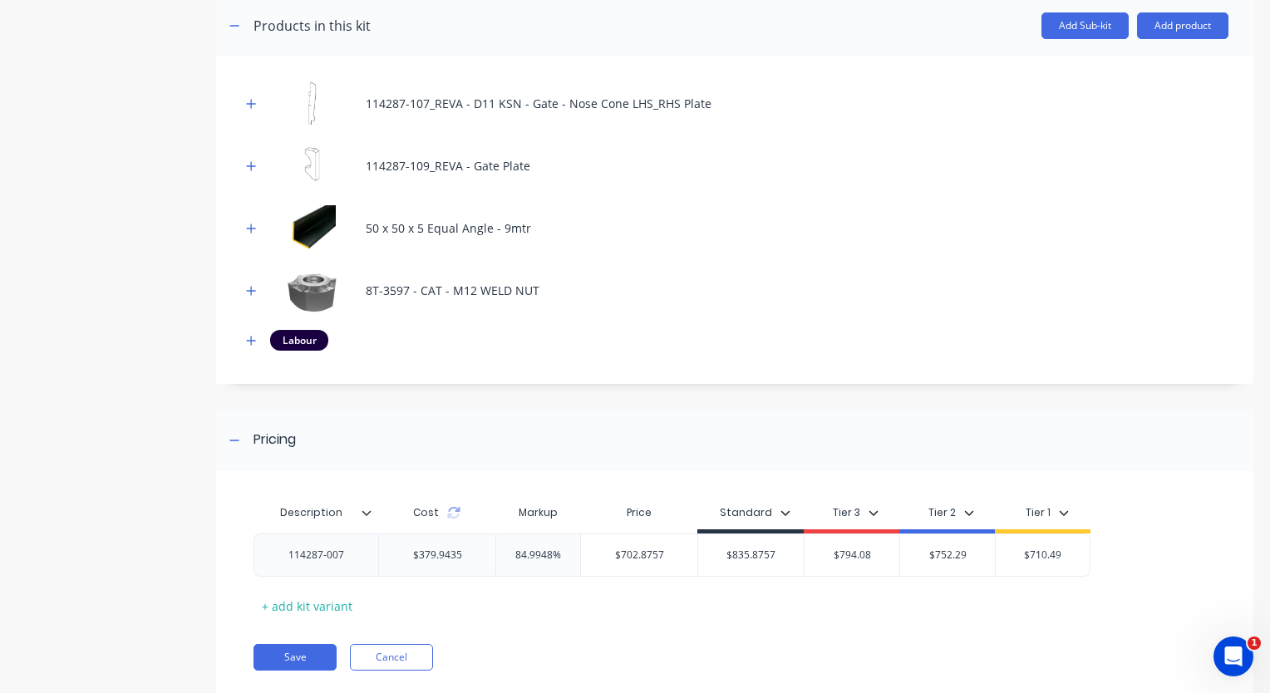
click at [246, 353] on div "114287-107_REVA - D11 KSN - Gate - Nose Cone LHS_RHS Plate 114287-109_REVA - Ga…" at bounding box center [735, 224] width 988 height 287
click at [247, 341] on icon "button" at bounding box center [251, 341] width 10 height 12
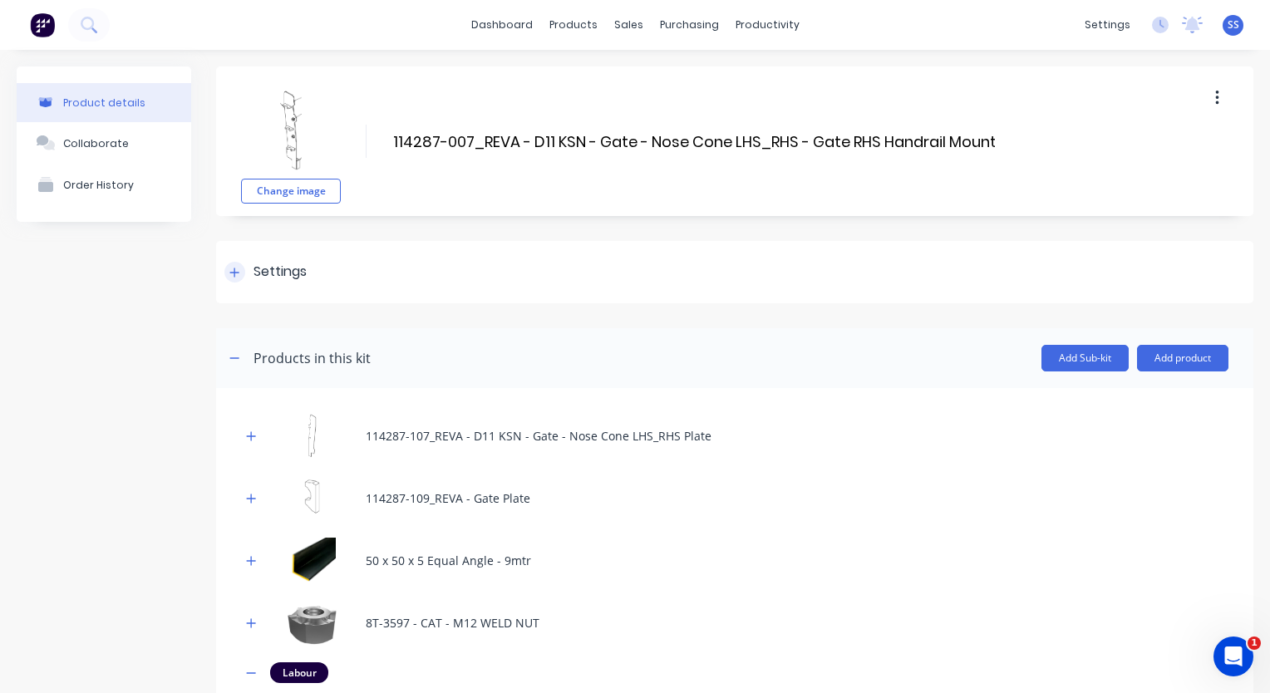
scroll to position [0, 0]
click at [598, 80] on div "Product Catalogue" at bounding box center [640, 79] width 103 height 15
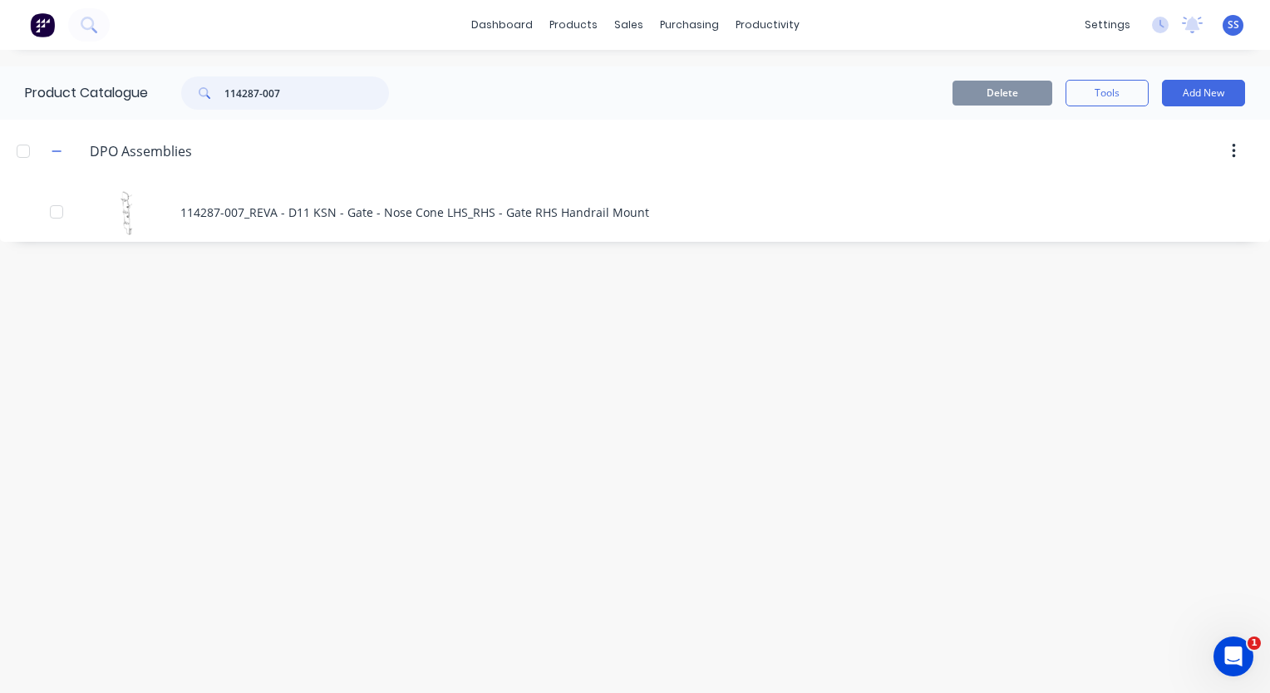
drag, startPoint x: 287, startPoint y: 94, endPoint x: 154, endPoint y: 89, distance: 133.1
click at [154, 89] on div "114287-007" at bounding box center [281, 92] width 266 height 33
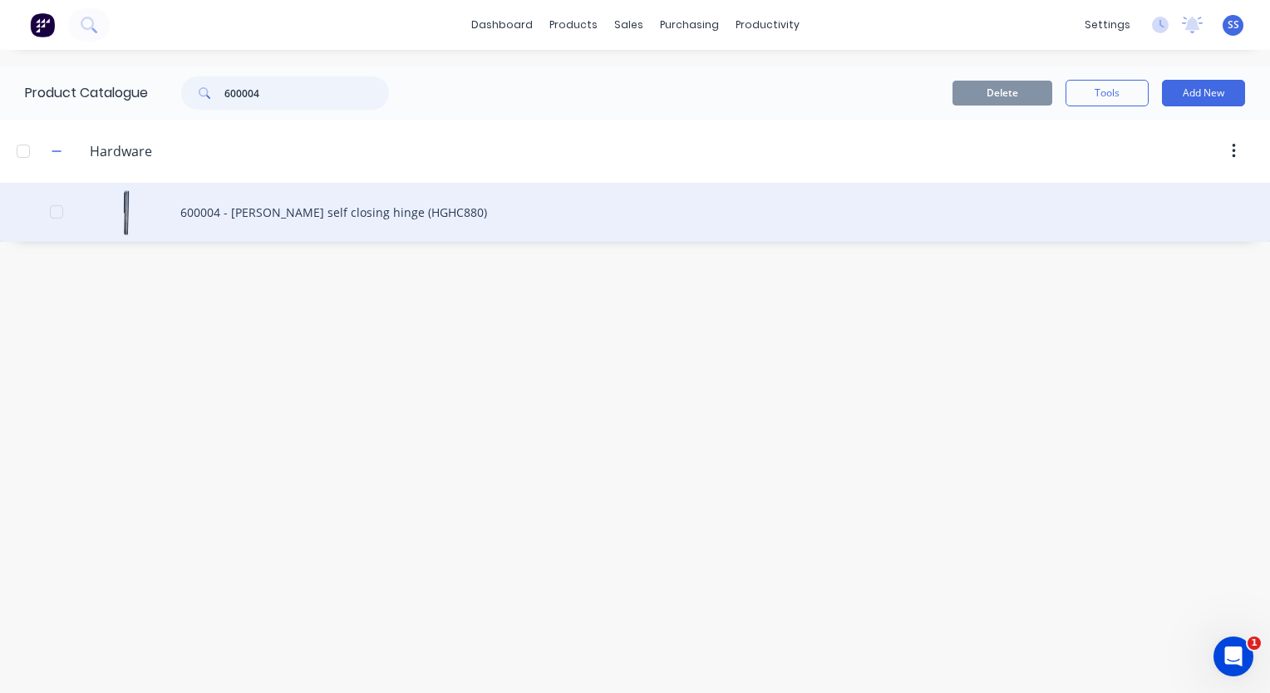
type input "600004"
click at [301, 221] on div "600004 - [PERSON_NAME] self closing hinge (HGHC880)" at bounding box center [635, 212] width 1270 height 59
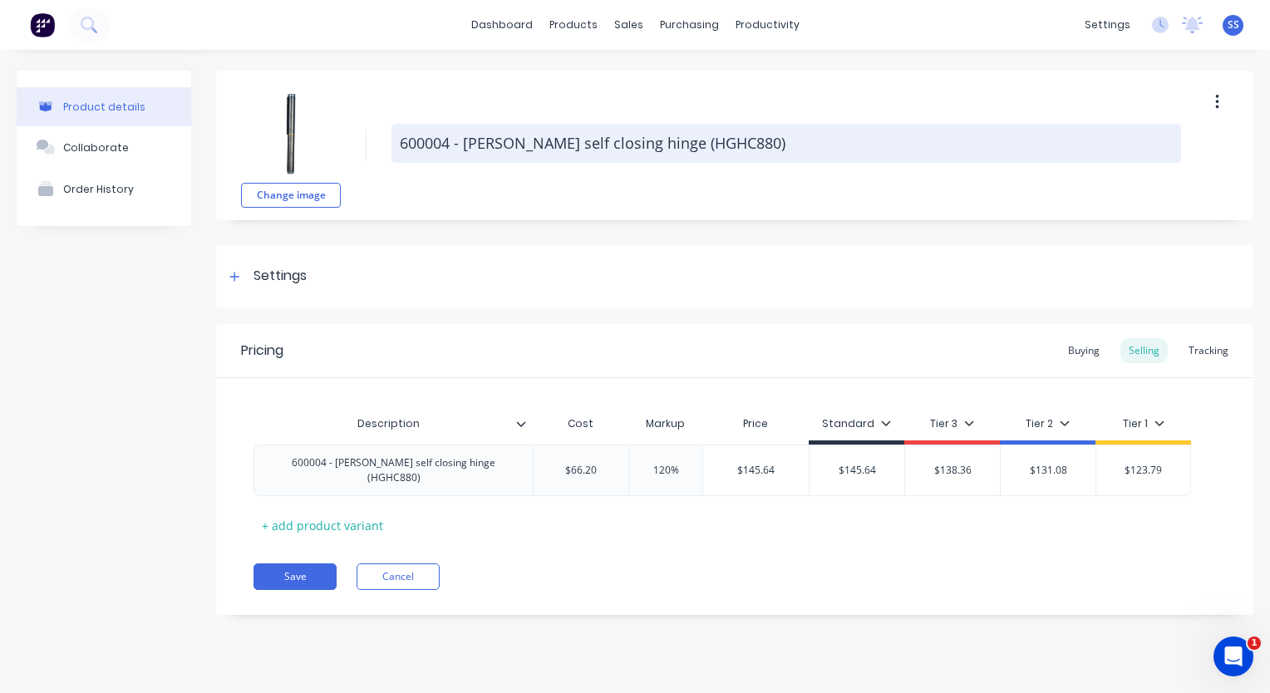
drag, startPoint x: 722, startPoint y: 147, endPoint x: 468, endPoint y: 144, distance: 253.6
click at [468, 144] on textarea "600004 - [PERSON_NAME] self closing hinge (HGHC880)" at bounding box center [787, 143] width 790 height 39
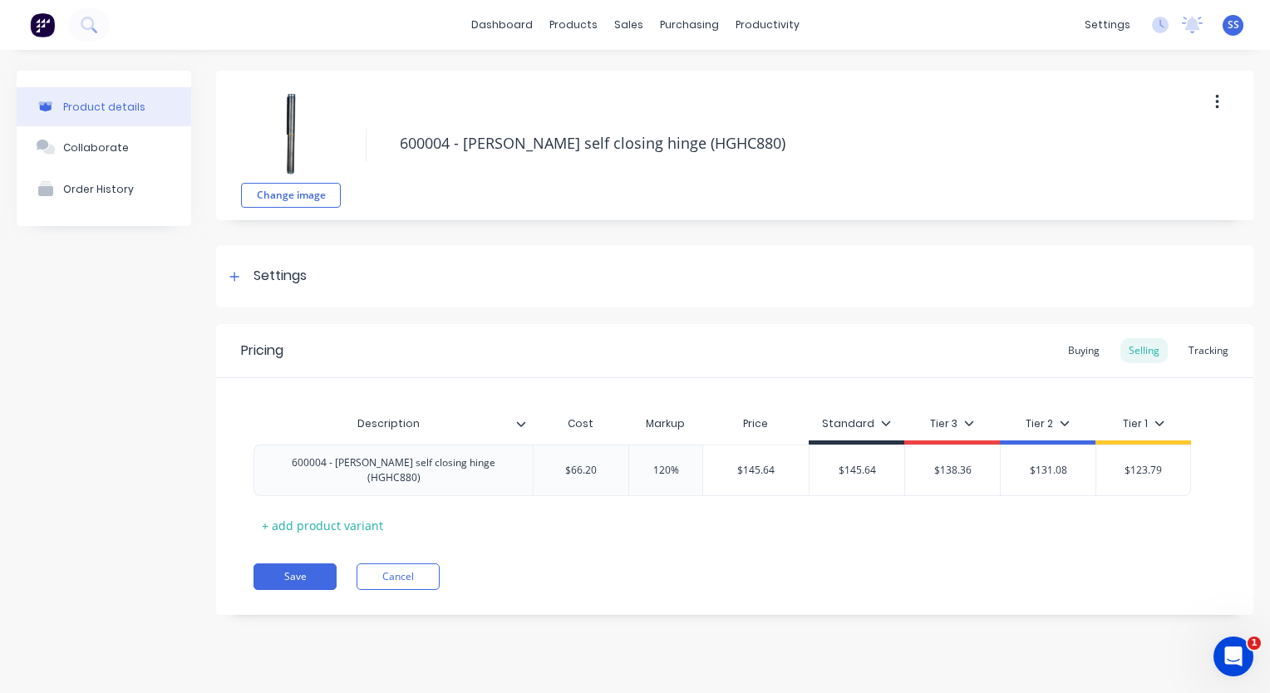
click at [58, 329] on div "Product details Collaborate Order History" at bounding box center [104, 355] width 175 height 569
click at [601, 76] on div "Product Catalogue" at bounding box center [646, 79] width 103 height 15
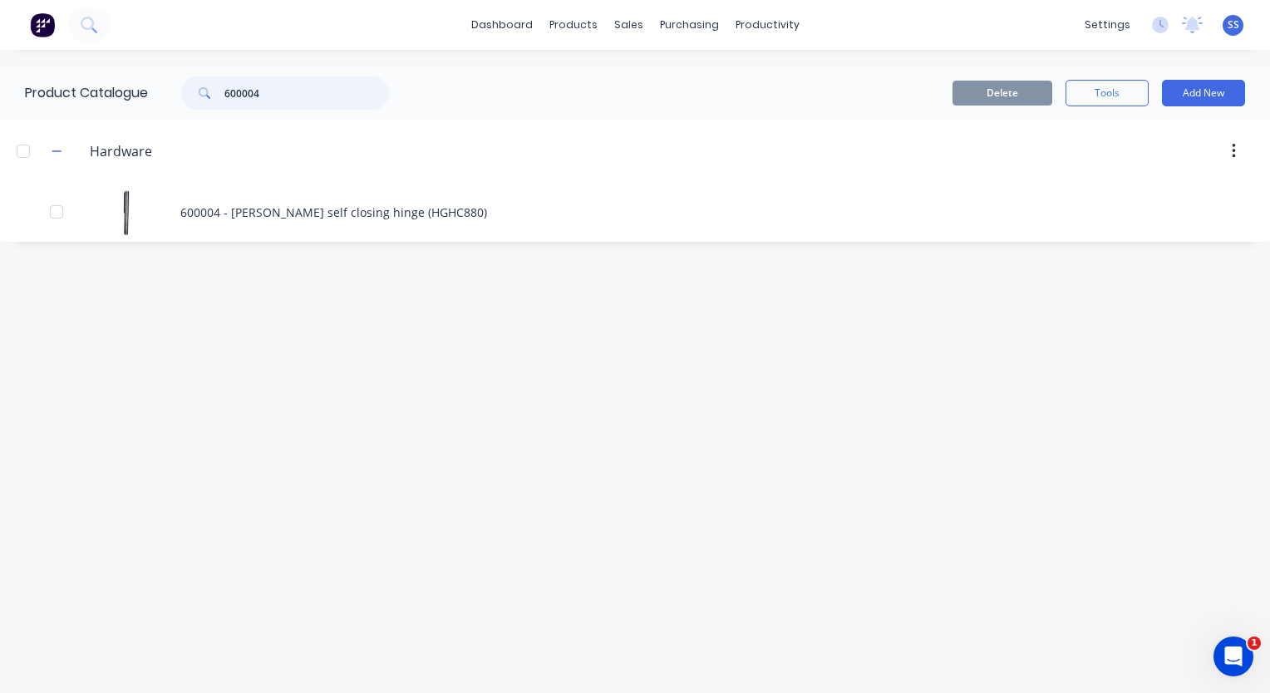
drag, startPoint x: 342, startPoint y: 92, endPoint x: 163, endPoint y: 96, distance: 179.6
click at [163, 96] on div "600004" at bounding box center [281, 92] width 266 height 33
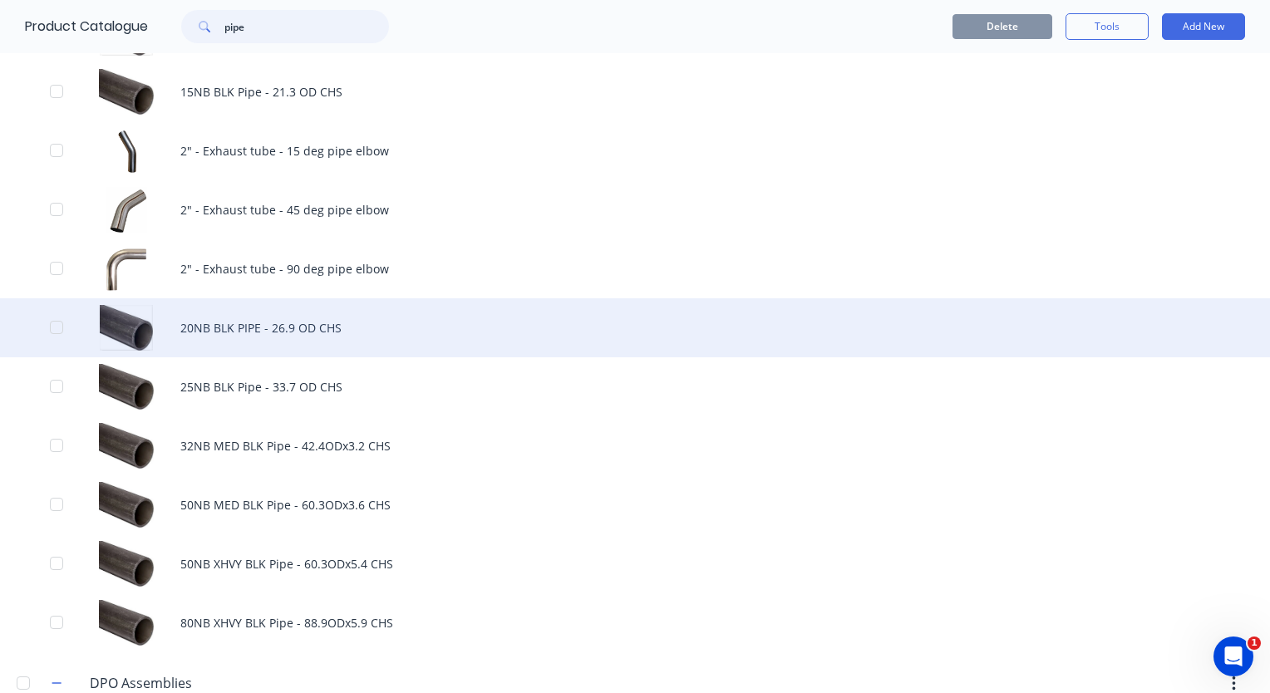
scroll to position [249, 0]
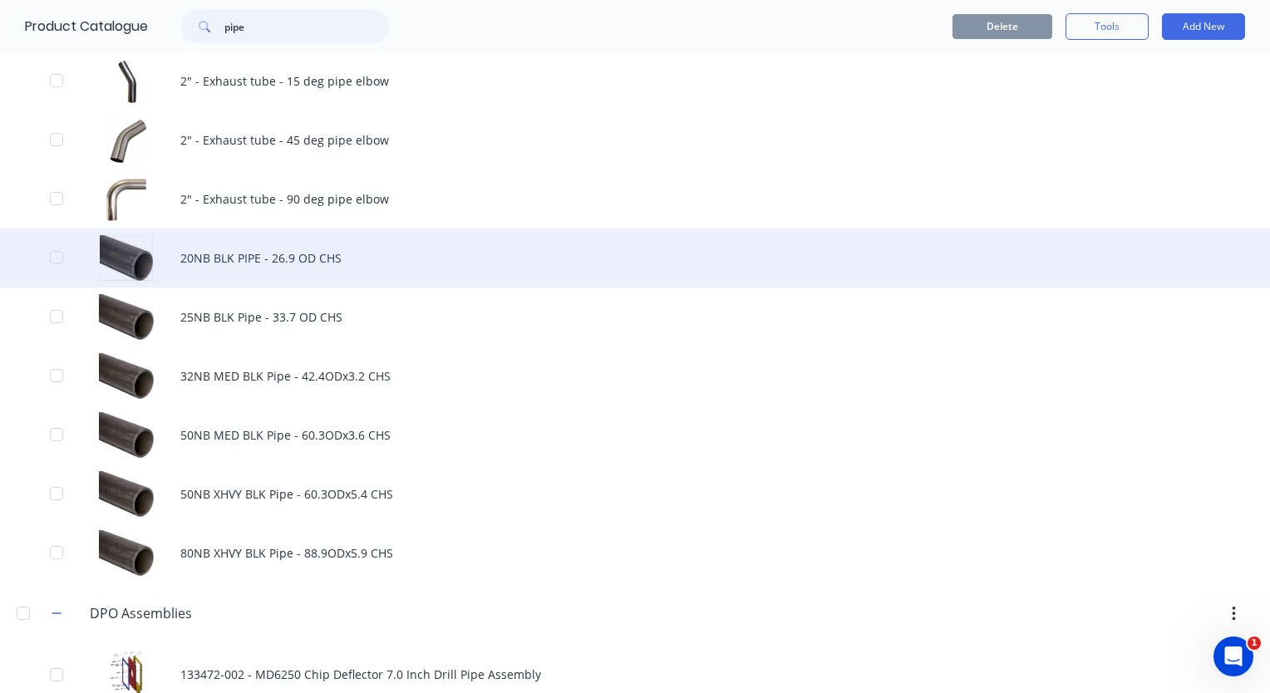
type input "pipe"
click at [283, 266] on div "20NB BLK PIPE - 26.9 OD CHS" at bounding box center [635, 258] width 1270 height 59
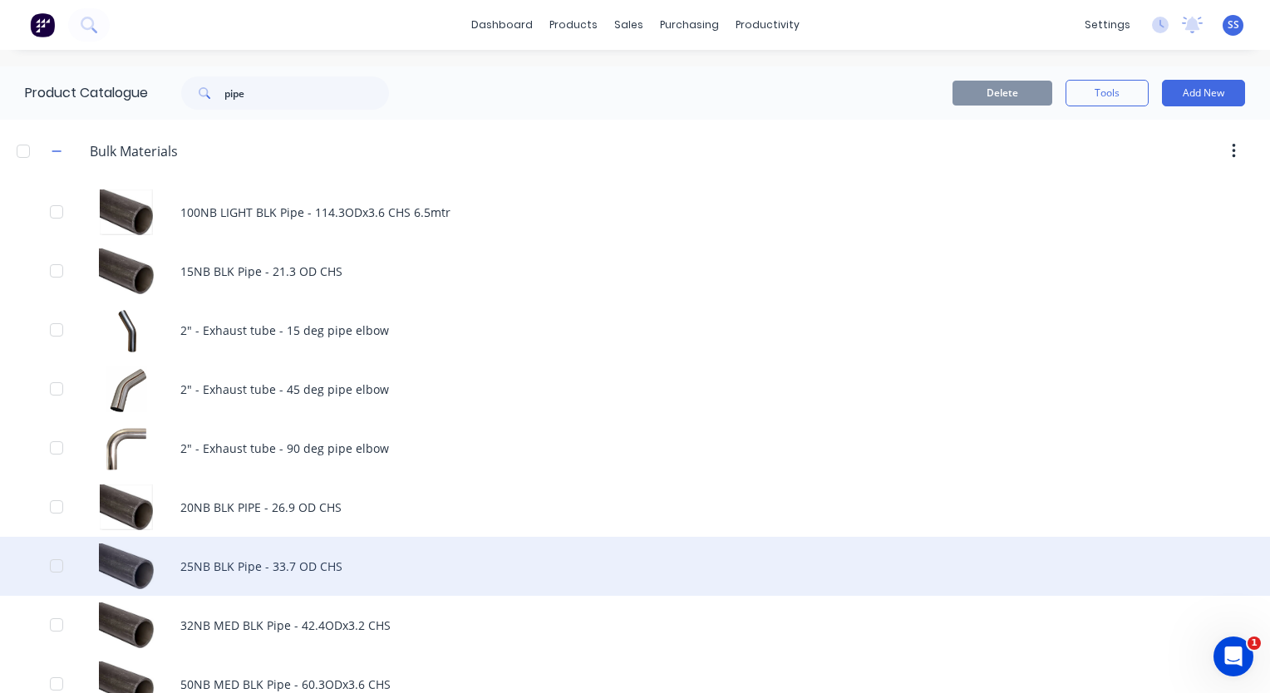
click at [236, 564] on div "25NB BLK Pipe - 33.7 OD CHS" at bounding box center [635, 566] width 1270 height 59
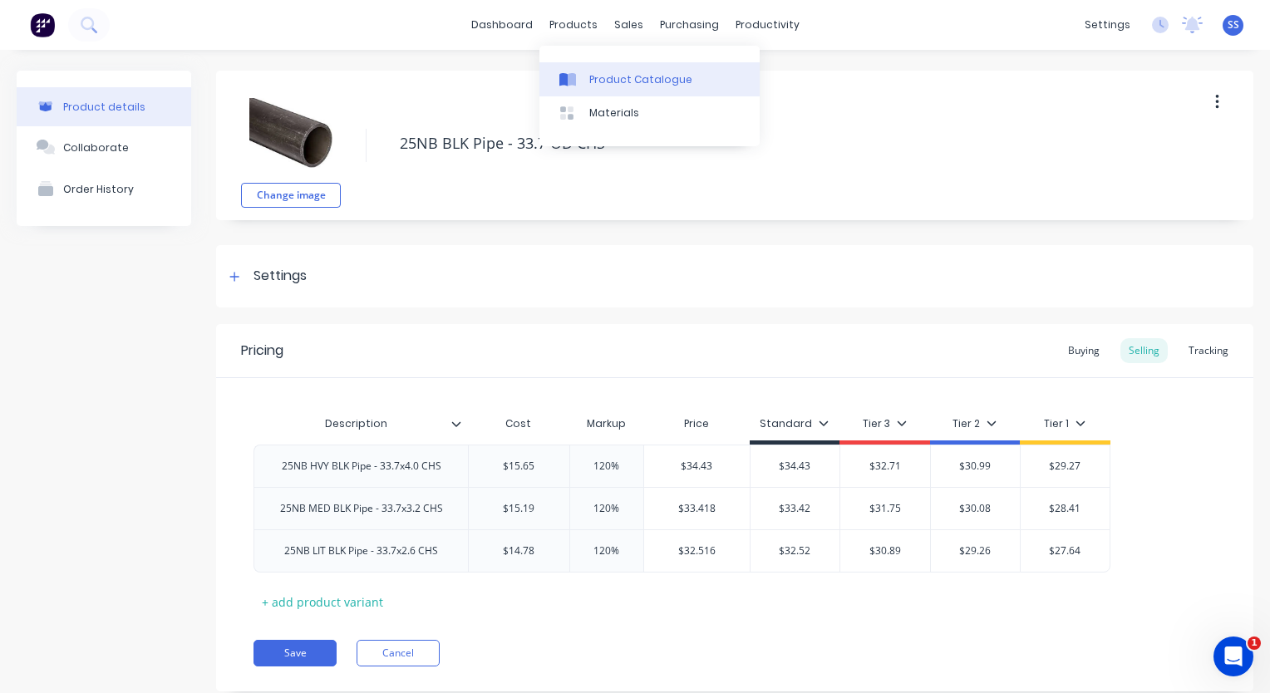
click at [598, 74] on div "Product Catalogue" at bounding box center [640, 79] width 103 height 15
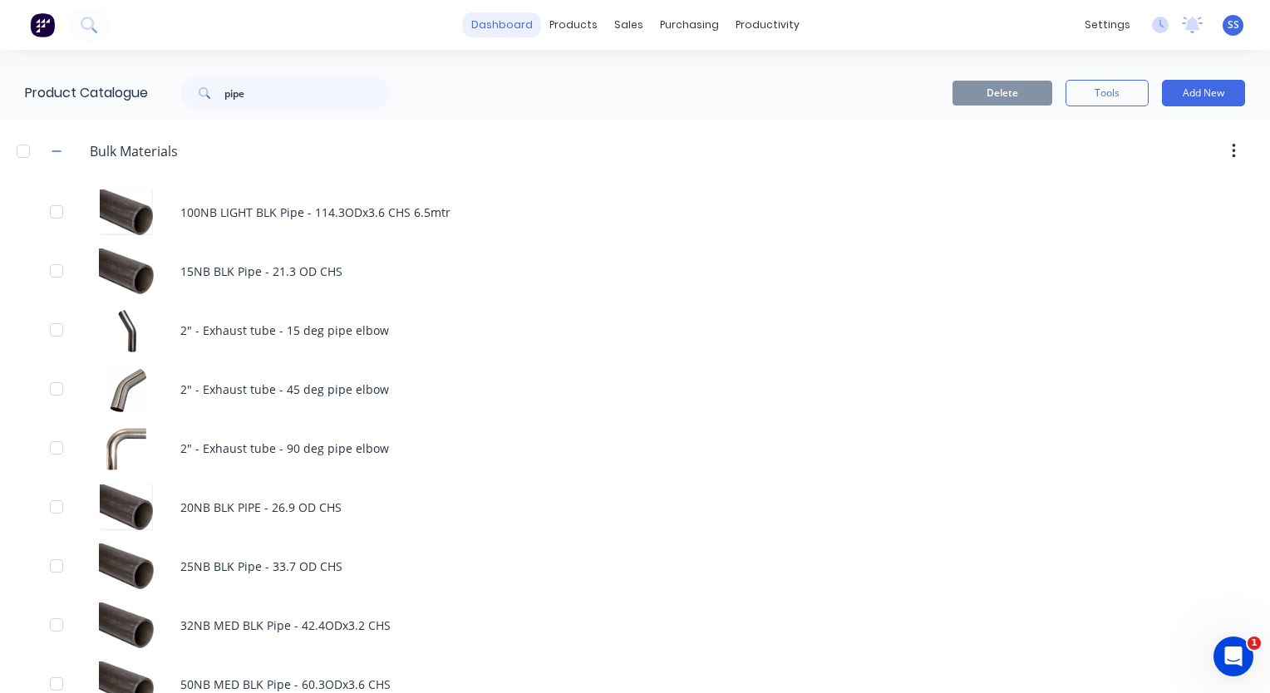
click at [510, 33] on link "dashboard" at bounding box center [502, 24] width 78 height 25
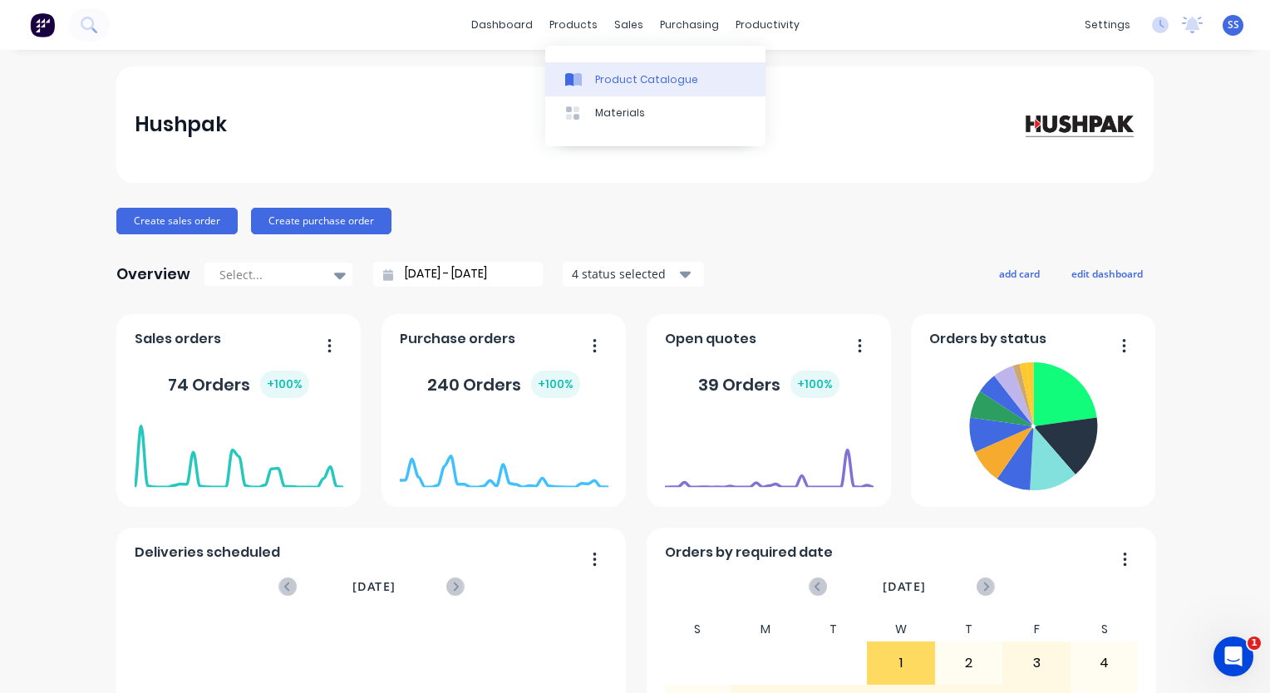
click at [614, 72] on div "Product Catalogue" at bounding box center [646, 79] width 103 height 15
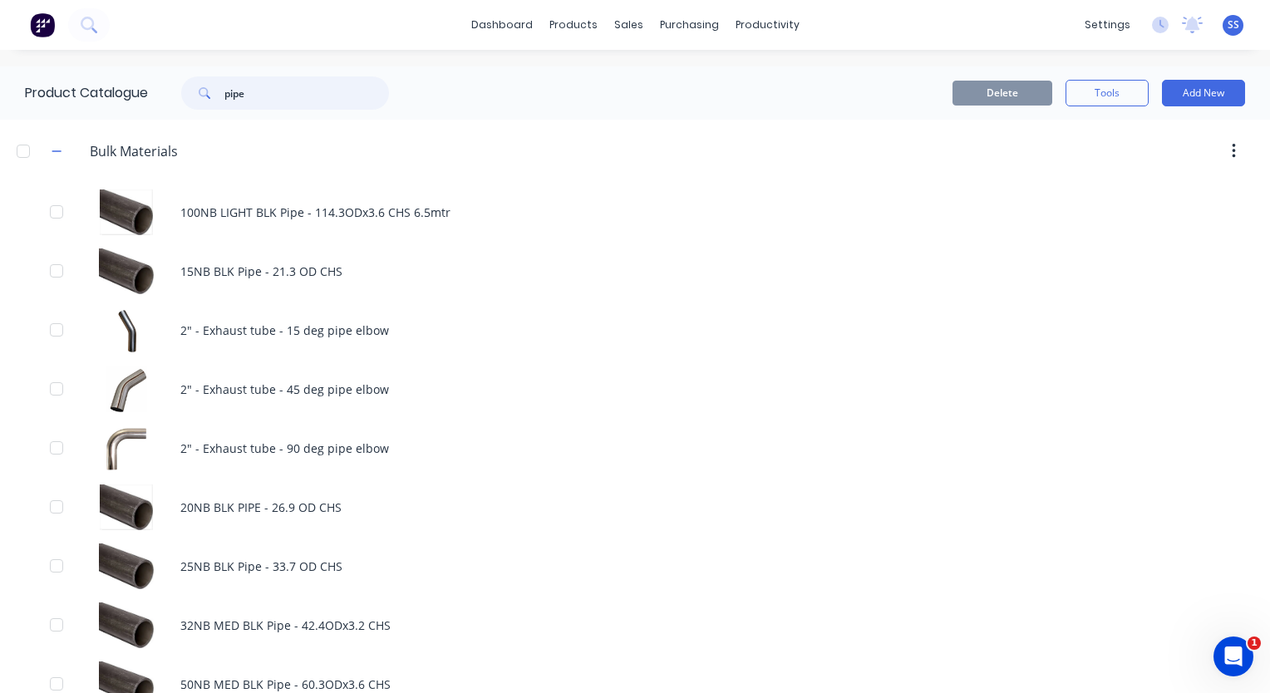
drag, startPoint x: 284, startPoint y: 98, endPoint x: 122, endPoint y: 96, distance: 162.1
click at [122, 96] on div "Product Catalogue pipe" at bounding box center [215, 92] width 431 height 53
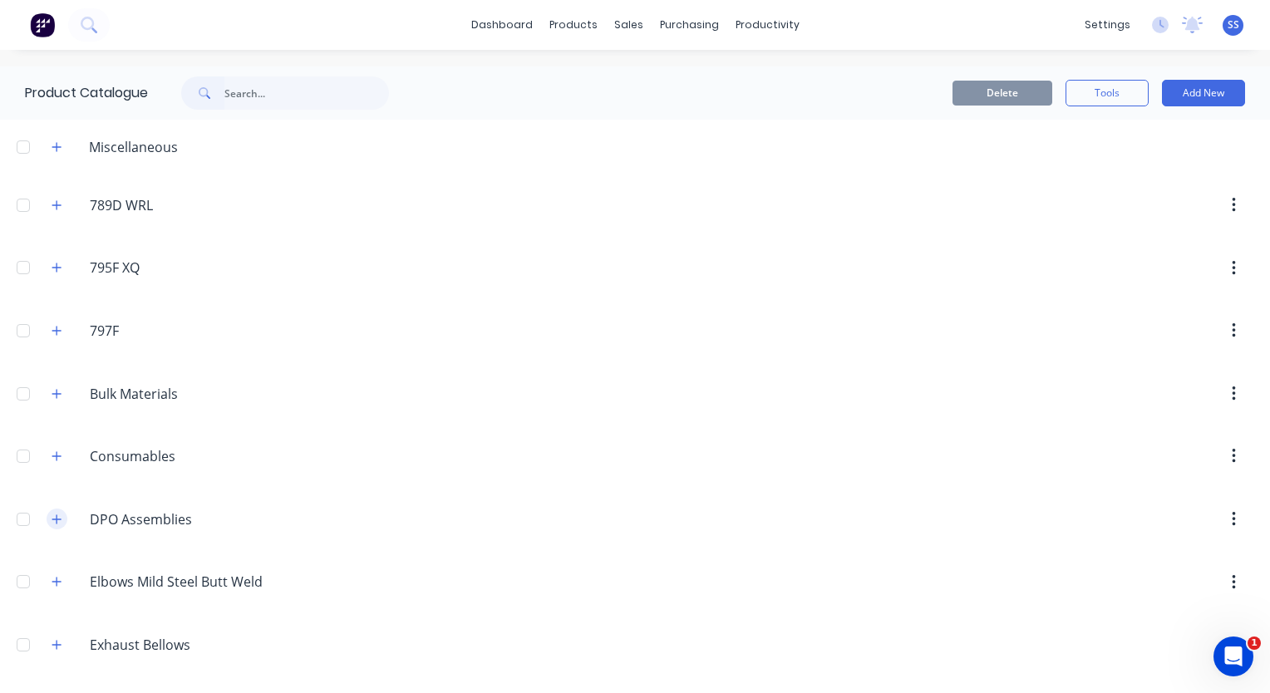
click at [57, 520] on icon "button" at bounding box center [56, 519] width 9 height 9
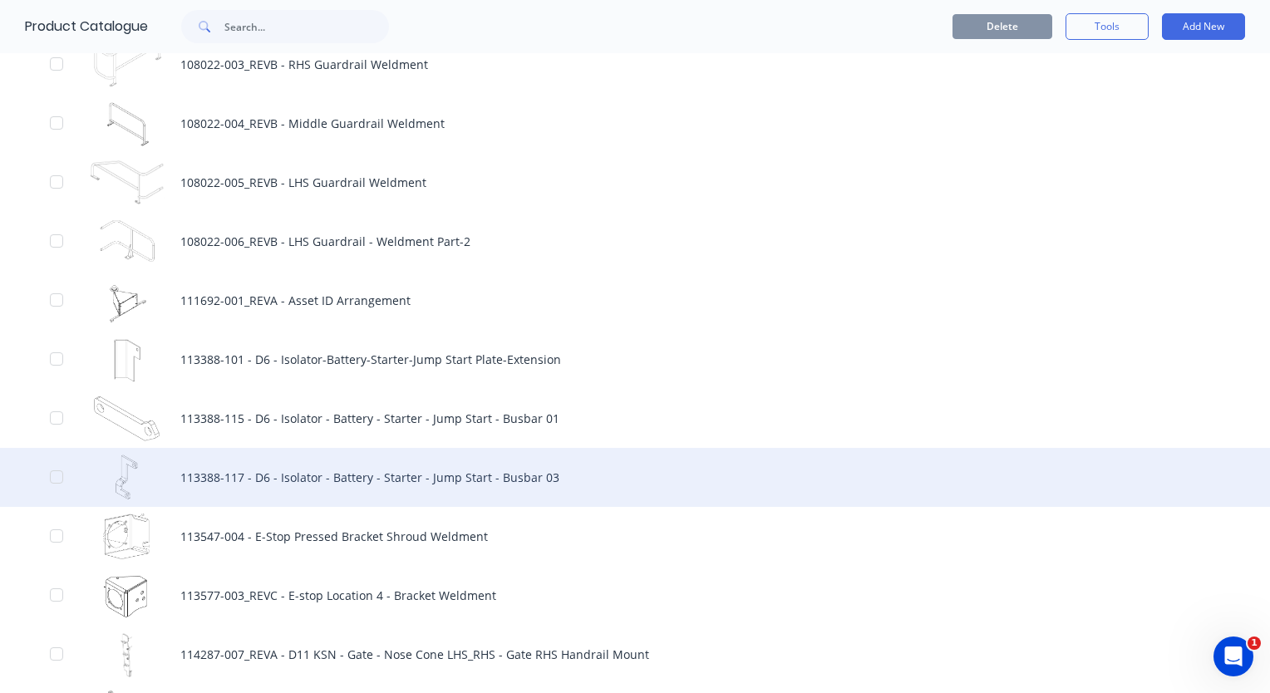
scroll to position [1496, 0]
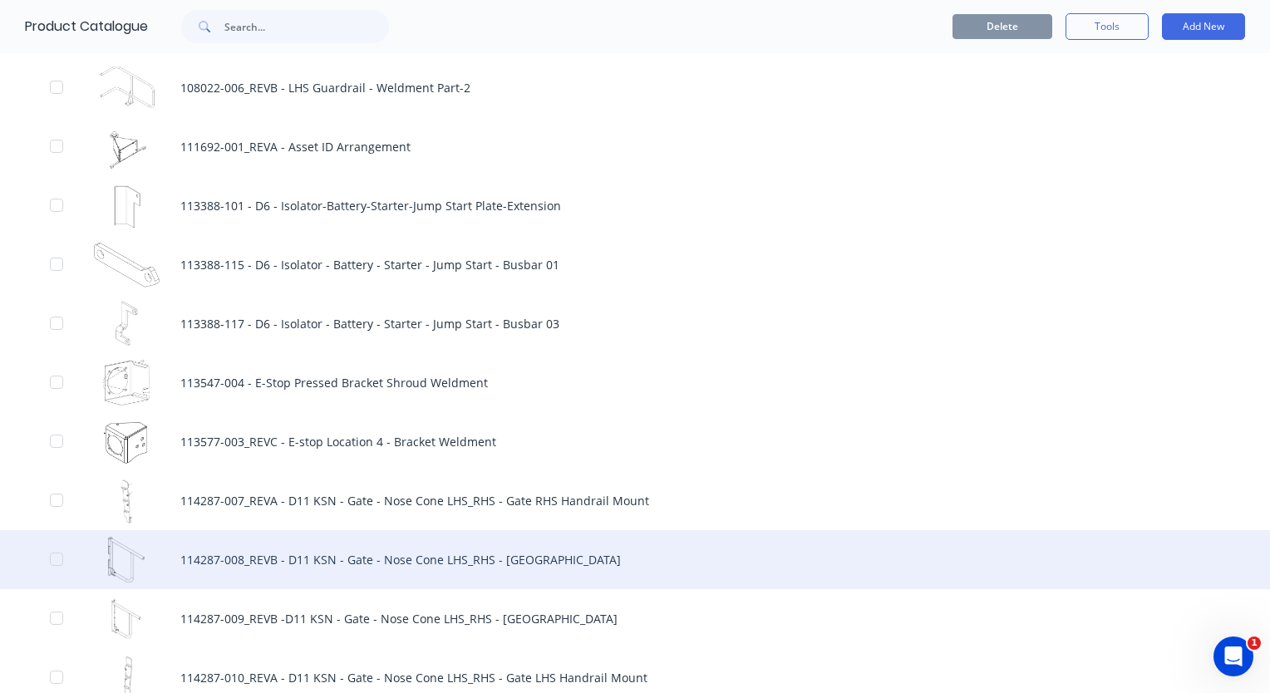
click at [291, 558] on div "114287-008_REVB - D11 KSN - Gate - Nose Cone LHS_RHS - [GEOGRAPHIC_DATA]" at bounding box center [635, 559] width 1270 height 59
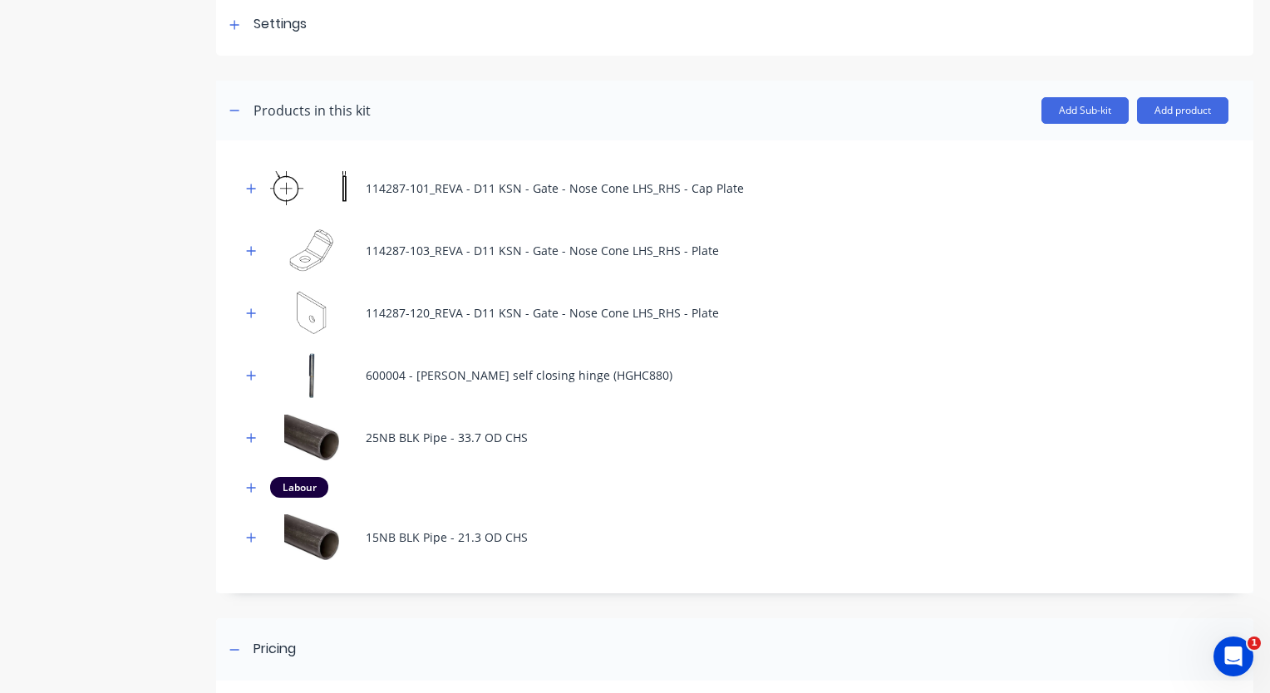
scroll to position [249, 0]
click at [248, 437] on icon "button" at bounding box center [251, 437] width 10 height 12
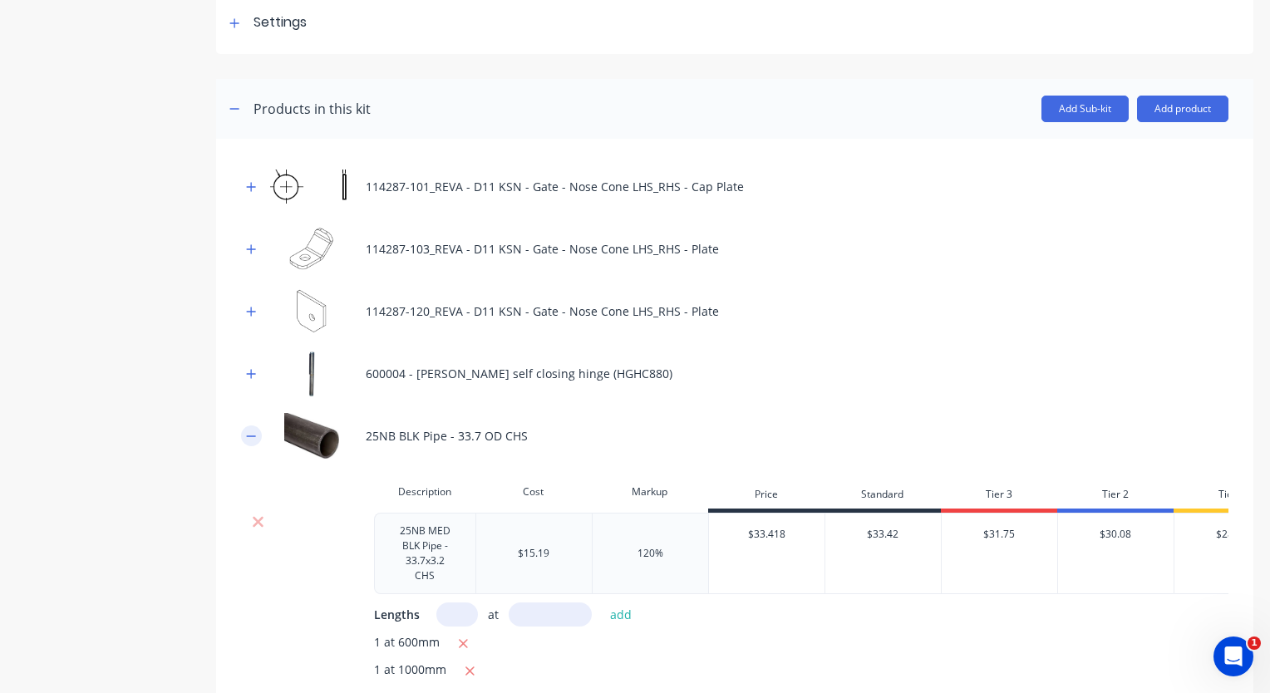
click at [248, 437] on icon "button" at bounding box center [251, 437] width 10 height 12
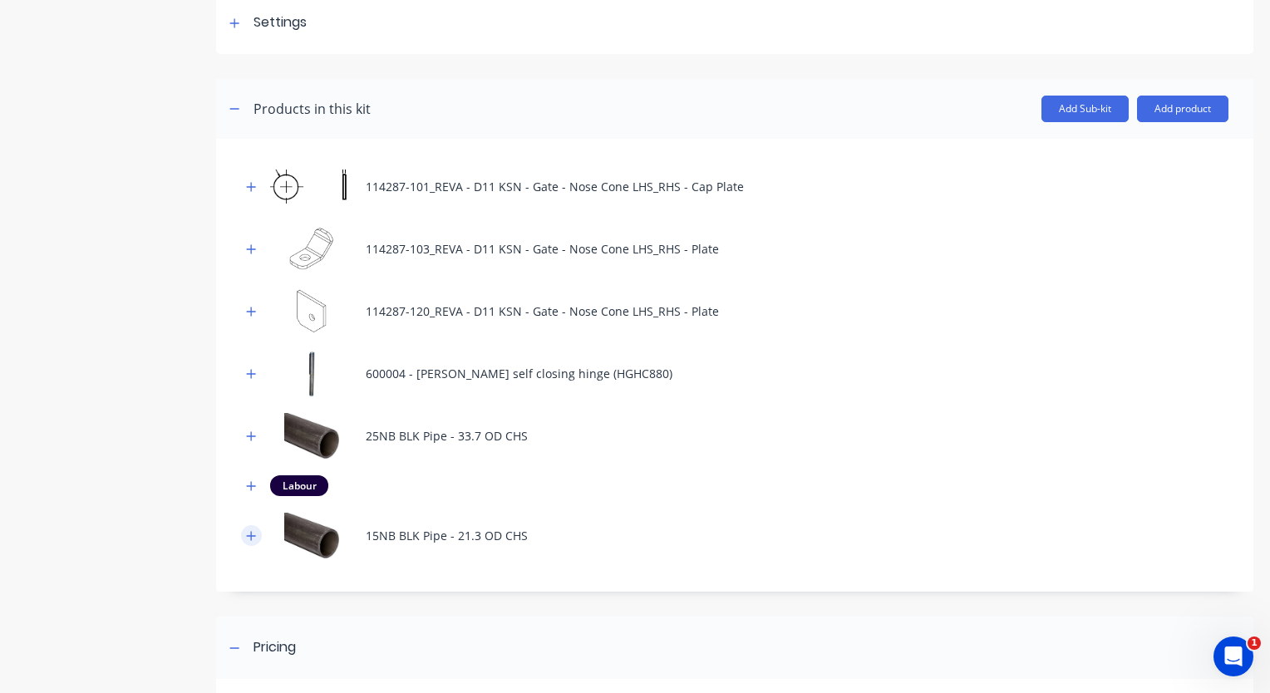
click at [248, 534] on icon "button" at bounding box center [251, 536] width 10 height 12
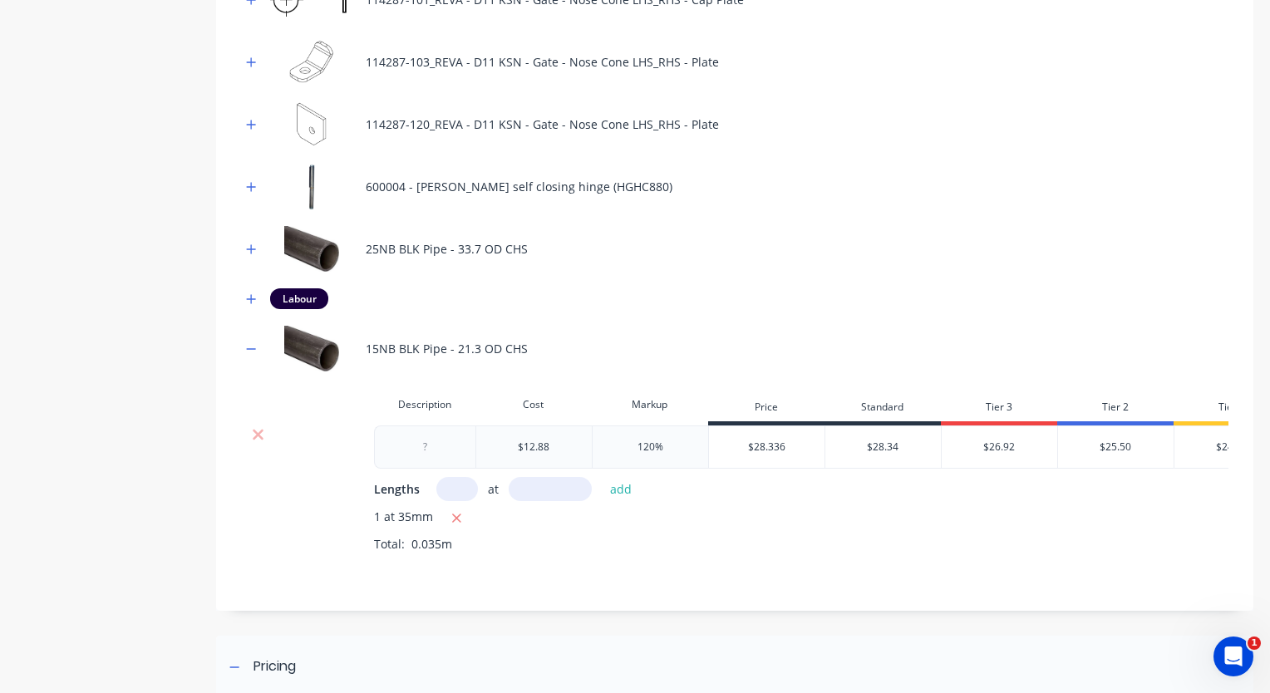
scroll to position [416, 0]
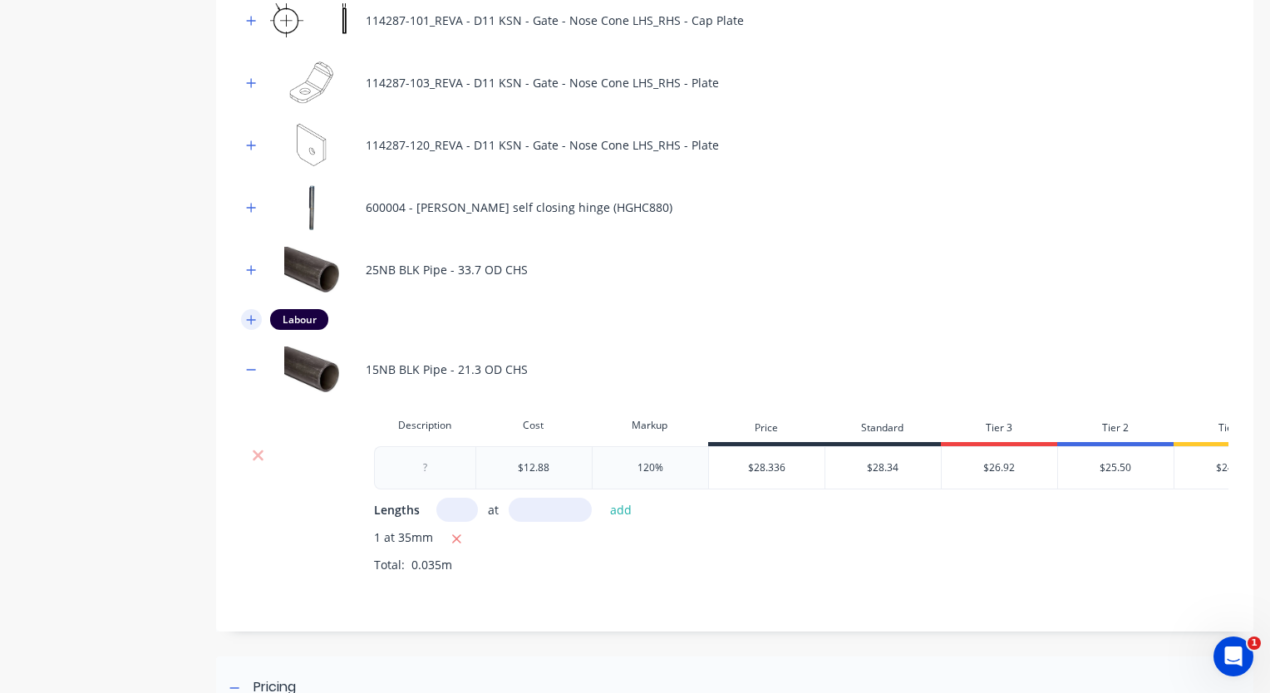
click at [253, 324] on icon "button" at bounding box center [251, 320] width 10 height 12
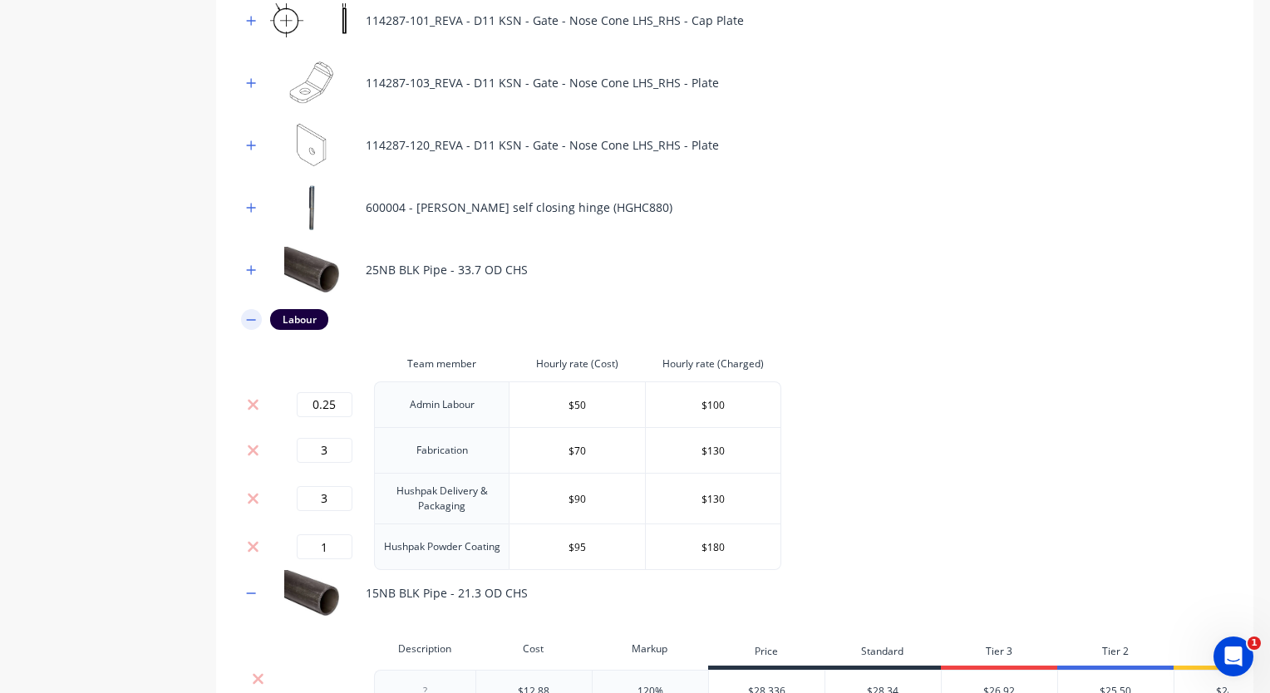
click at [249, 320] on icon "button" at bounding box center [251, 320] width 10 height 12
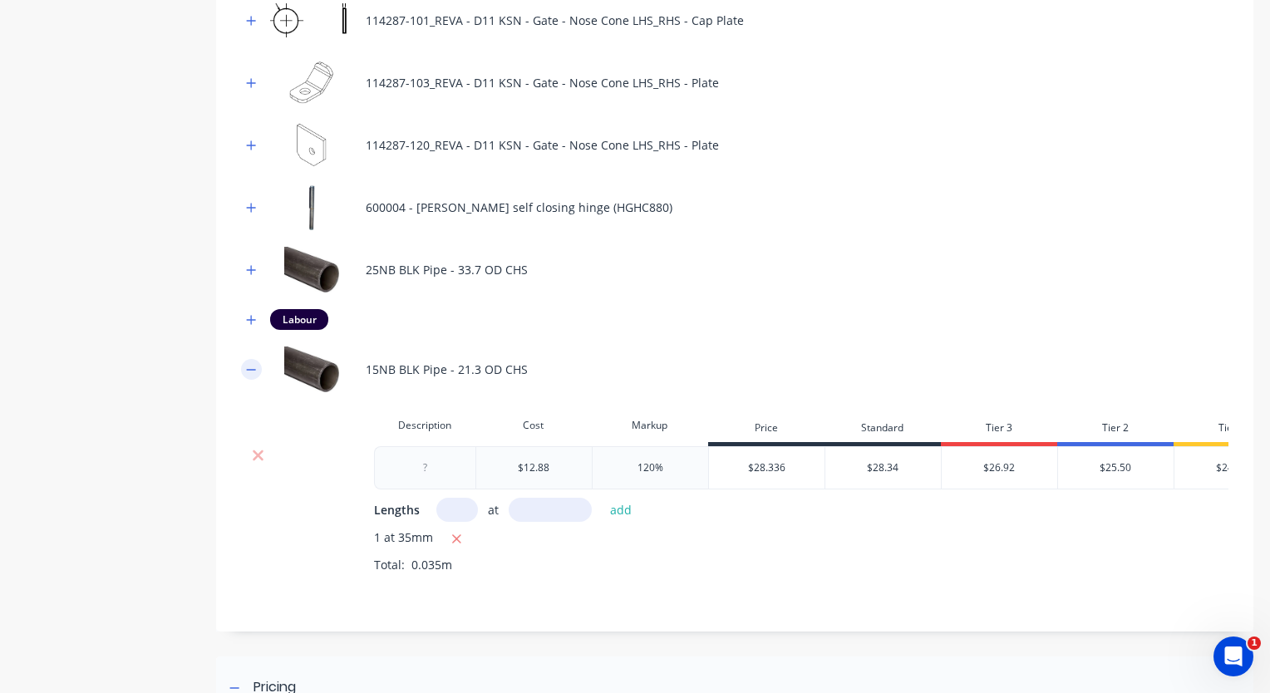
click at [249, 365] on icon "button" at bounding box center [251, 370] width 10 height 12
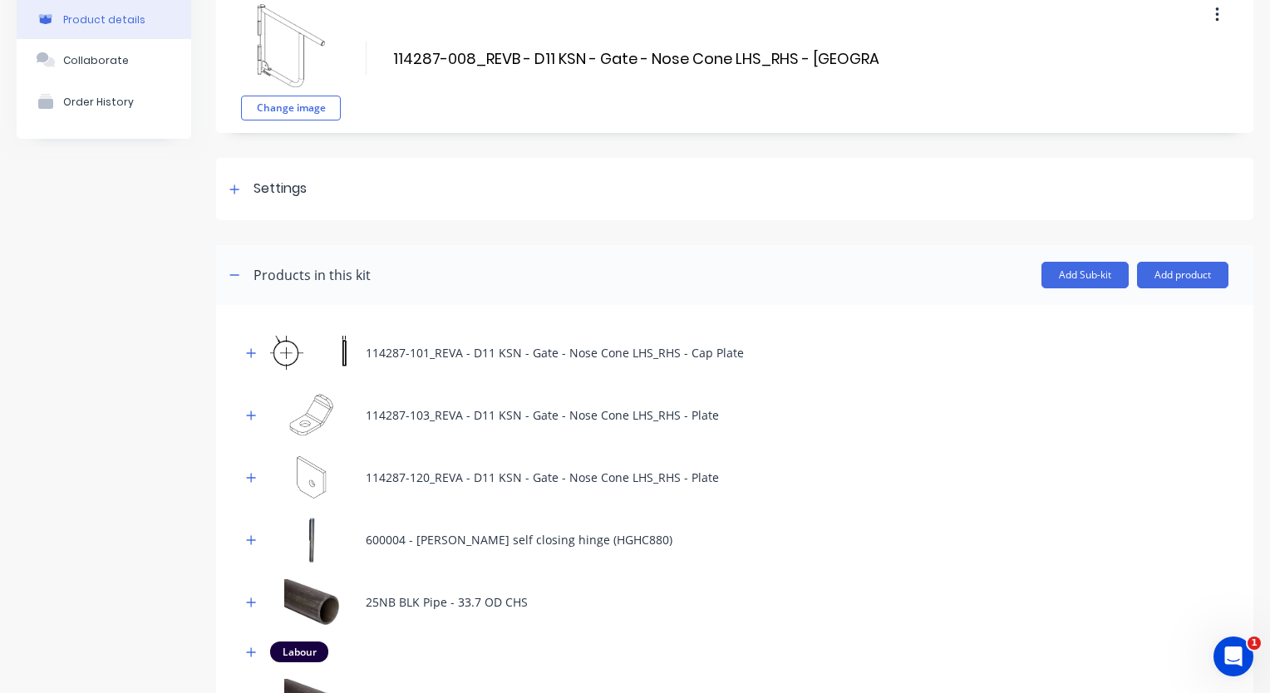
scroll to position [0, 0]
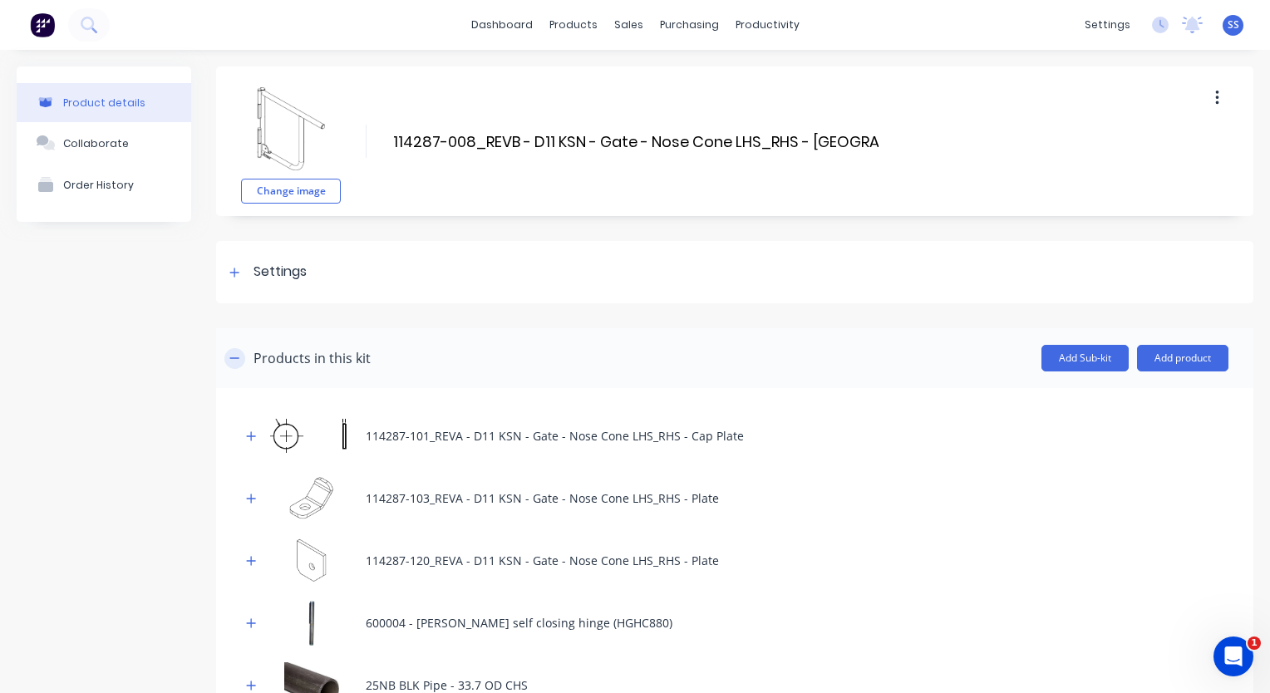
click at [235, 357] on icon "button" at bounding box center [234, 358] width 10 height 12
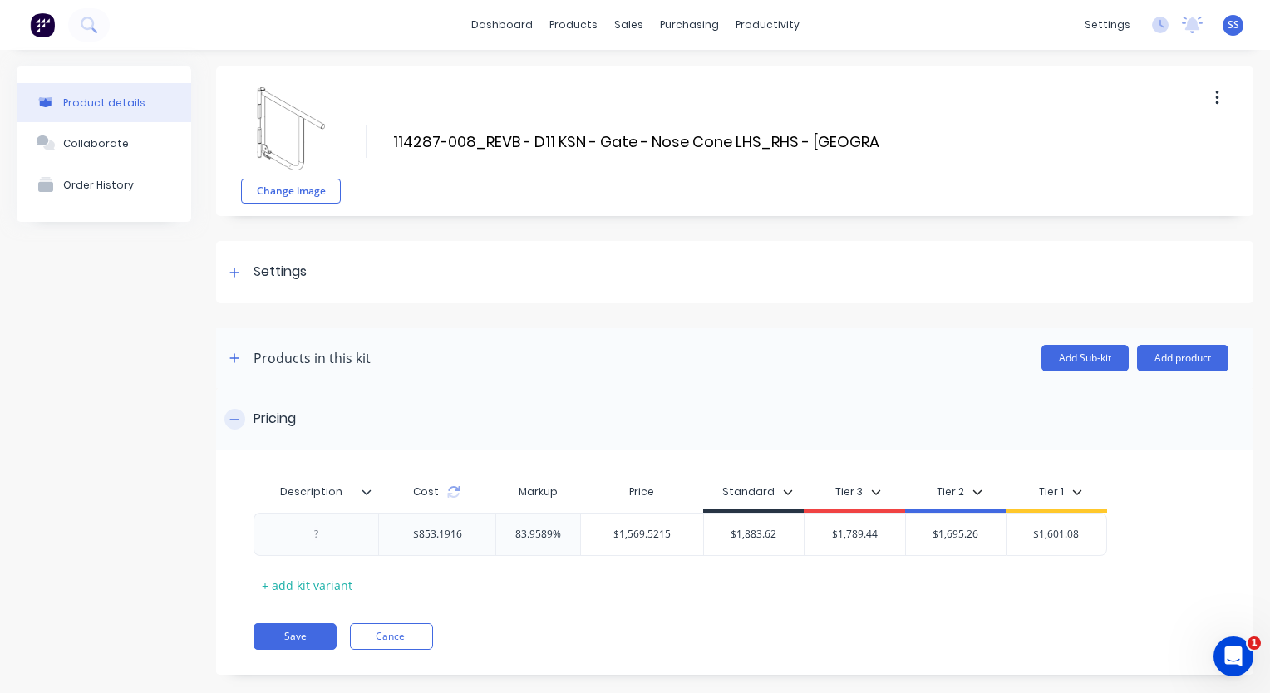
click at [231, 420] on icon at bounding box center [234, 420] width 10 height 12
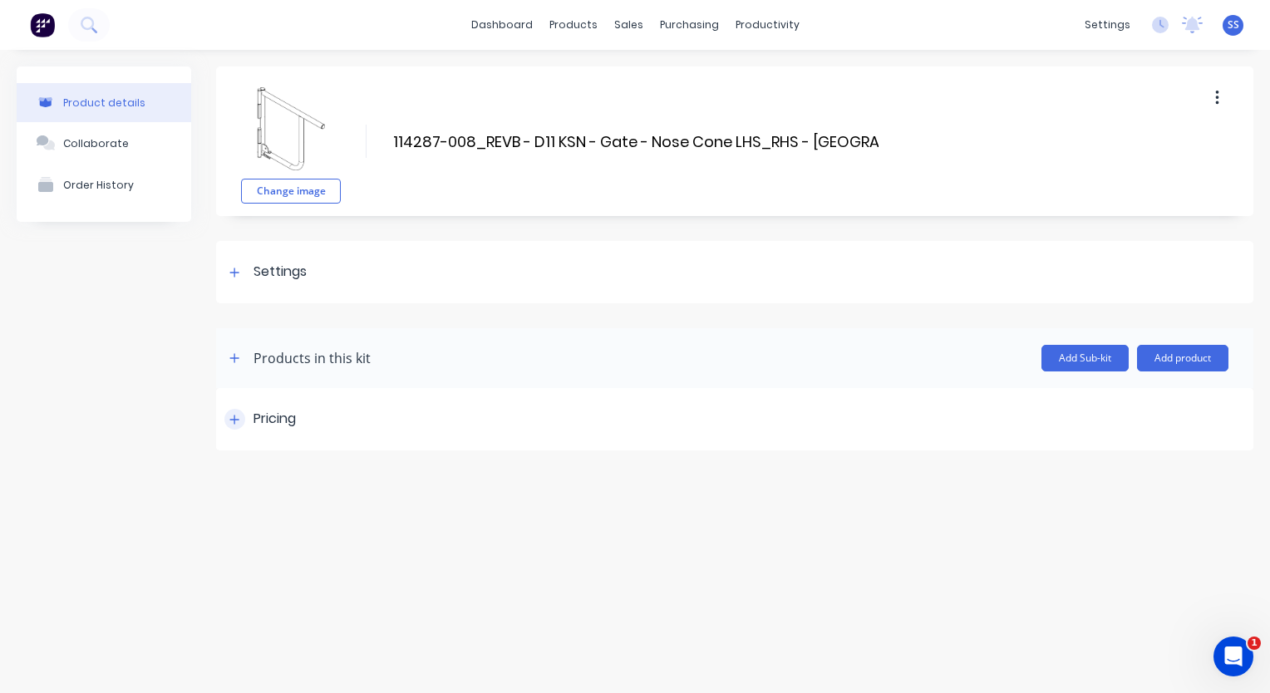
click at [244, 403] on div "Pricing" at bounding box center [734, 419] width 1037 height 62
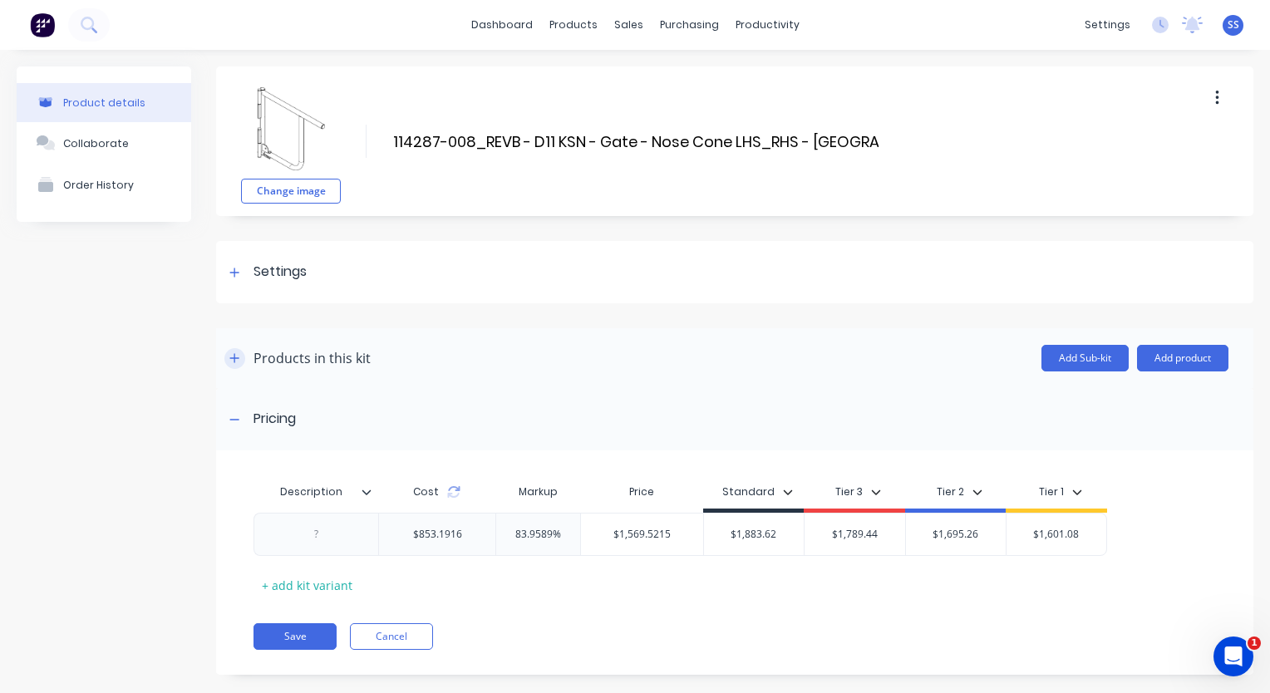
click at [242, 357] on button "button" at bounding box center [234, 358] width 21 height 21
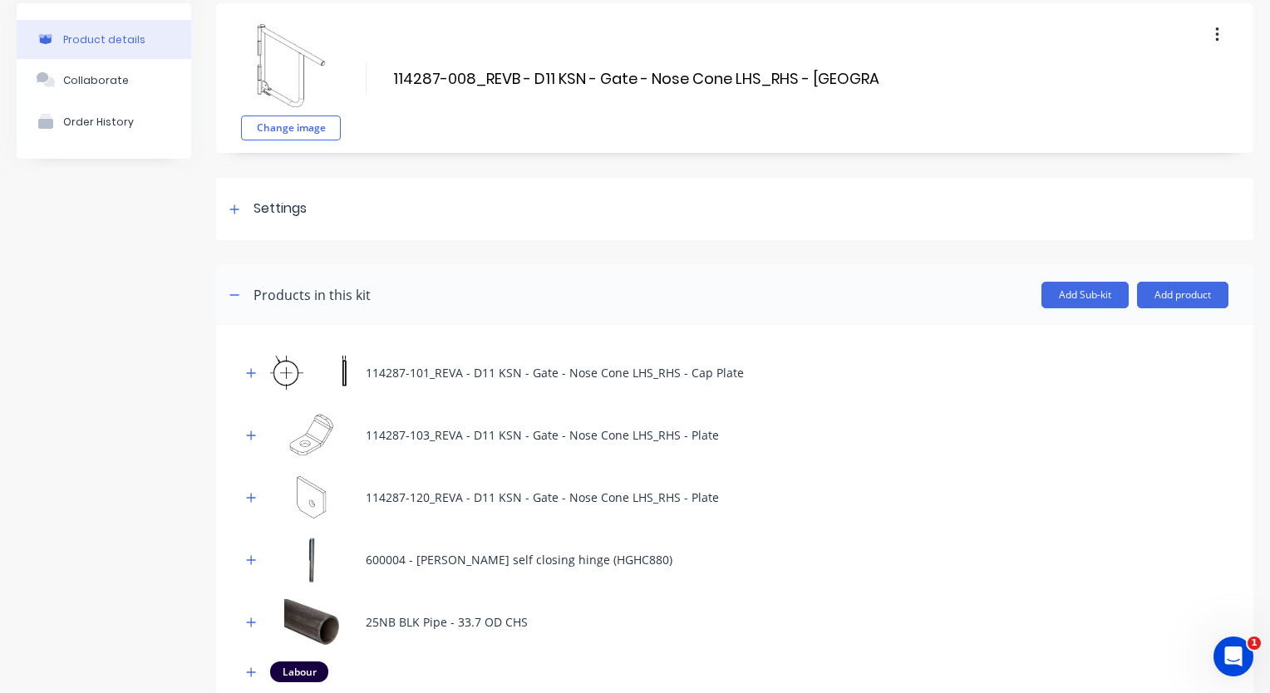
scroll to position [332, 0]
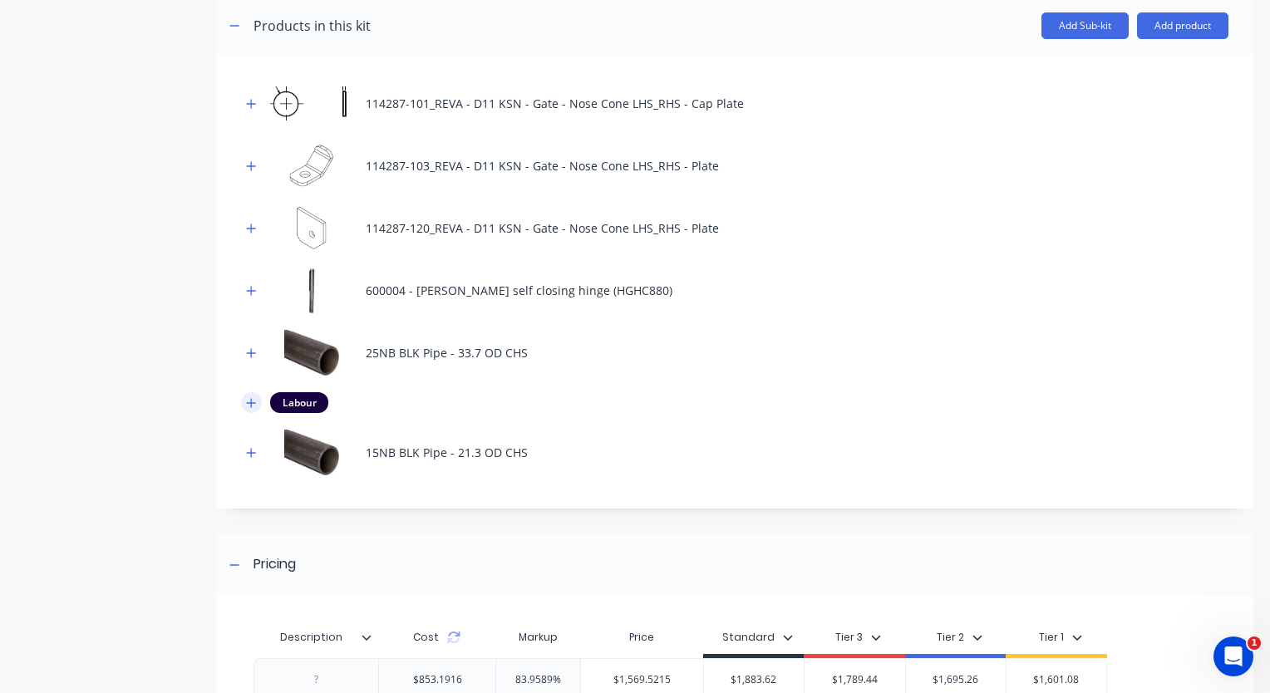
click at [247, 397] on icon "button" at bounding box center [251, 403] width 10 height 12
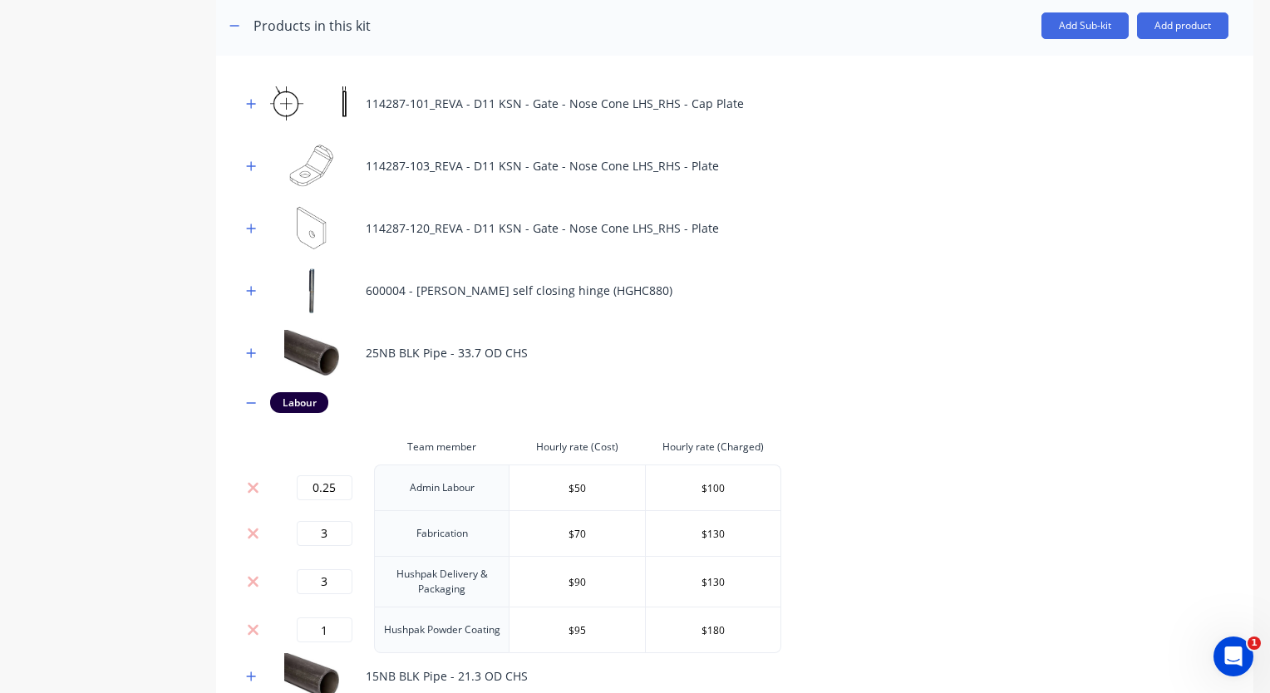
click at [262, 397] on div "Labour" at bounding box center [735, 402] width 988 height 21
click at [252, 403] on icon "button" at bounding box center [251, 403] width 10 height 12
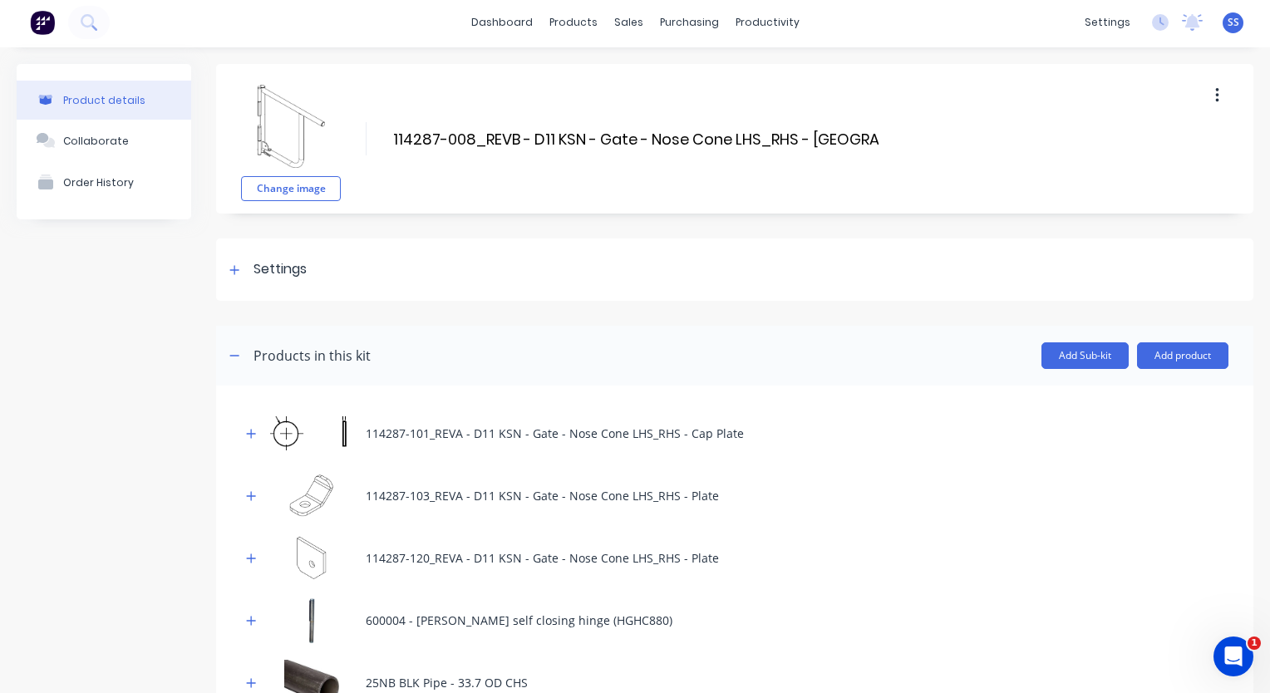
scroll to position [0, 0]
click at [241, 361] on button "button" at bounding box center [234, 358] width 21 height 21
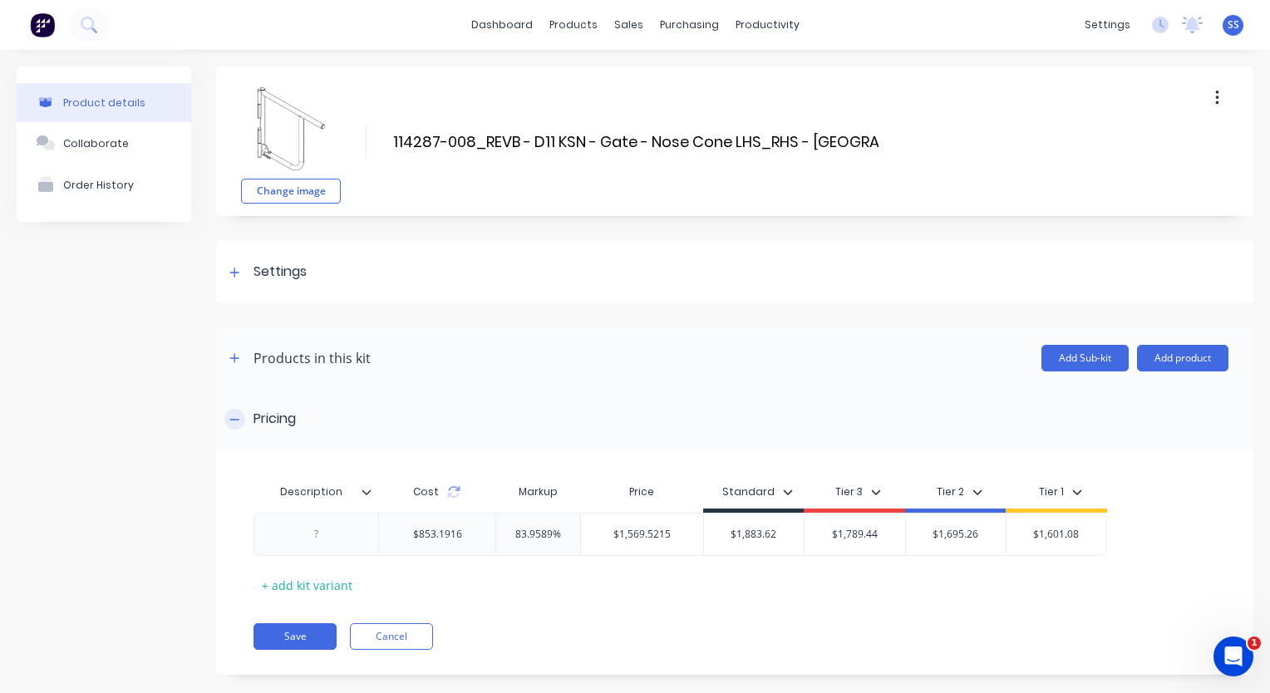
click at [239, 414] on div at bounding box center [234, 419] width 21 height 21
